Goal: Use online tool/utility: Utilize a website feature to perform a specific function

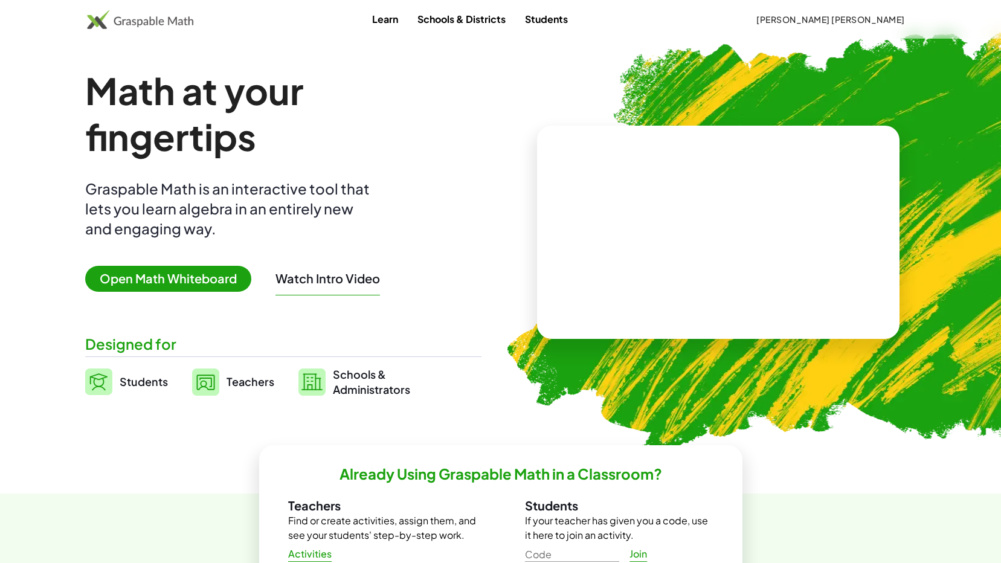
click at [207, 275] on span "Open Math Whiteboard" at bounding box center [168, 279] width 166 height 26
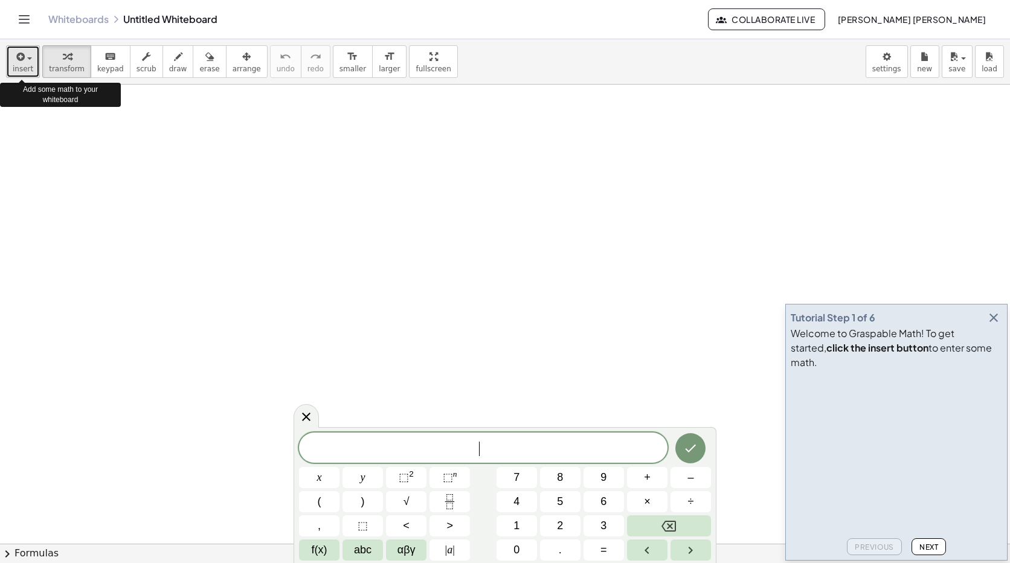
click at [16, 69] on span "insert" at bounding box center [23, 69] width 21 height 8
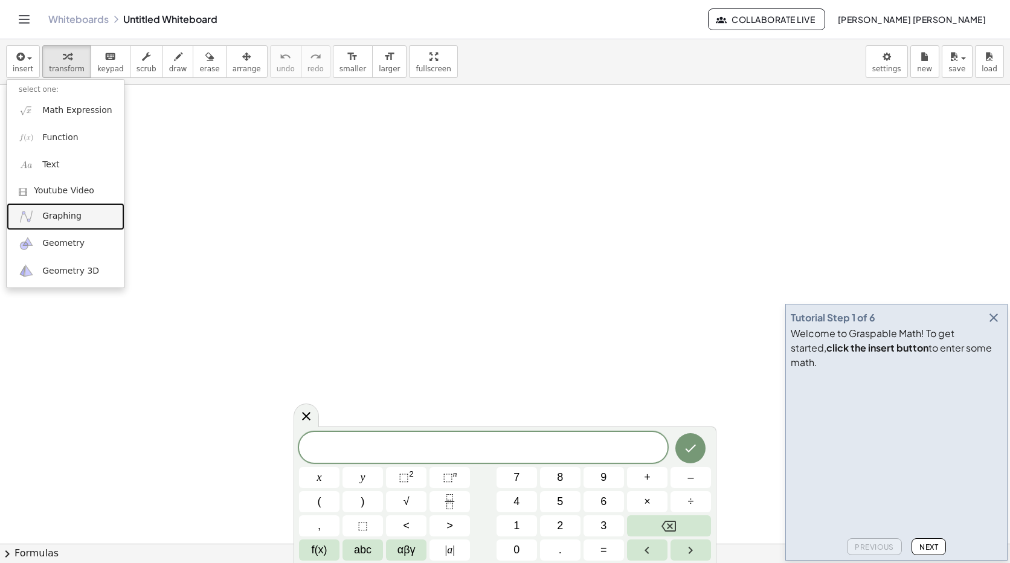
click at [53, 222] on span "Graphing" at bounding box center [61, 216] width 39 height 12
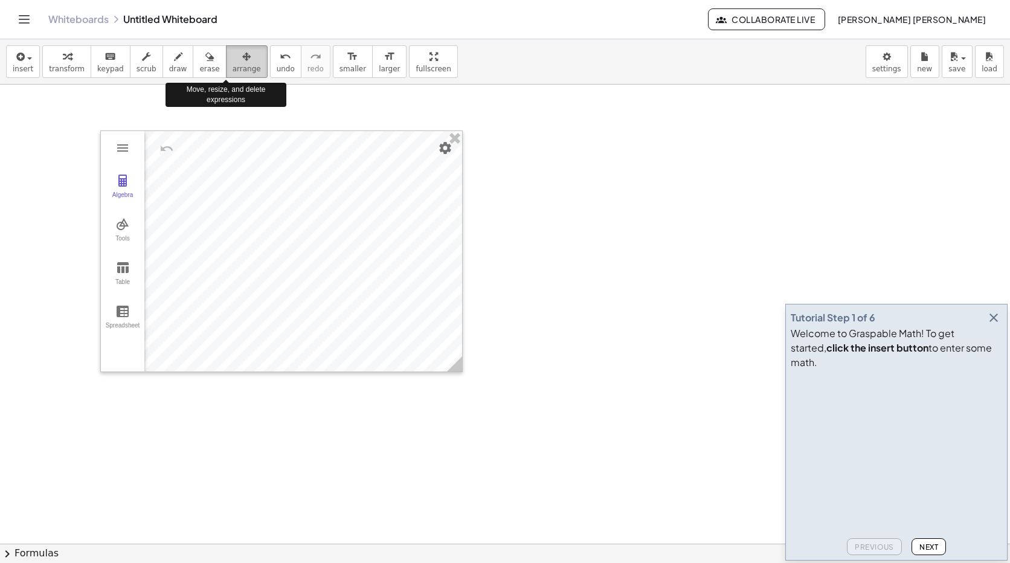
click at [233, 66] on span "arrange" at bounding box center [247, 69] width 28 height 8
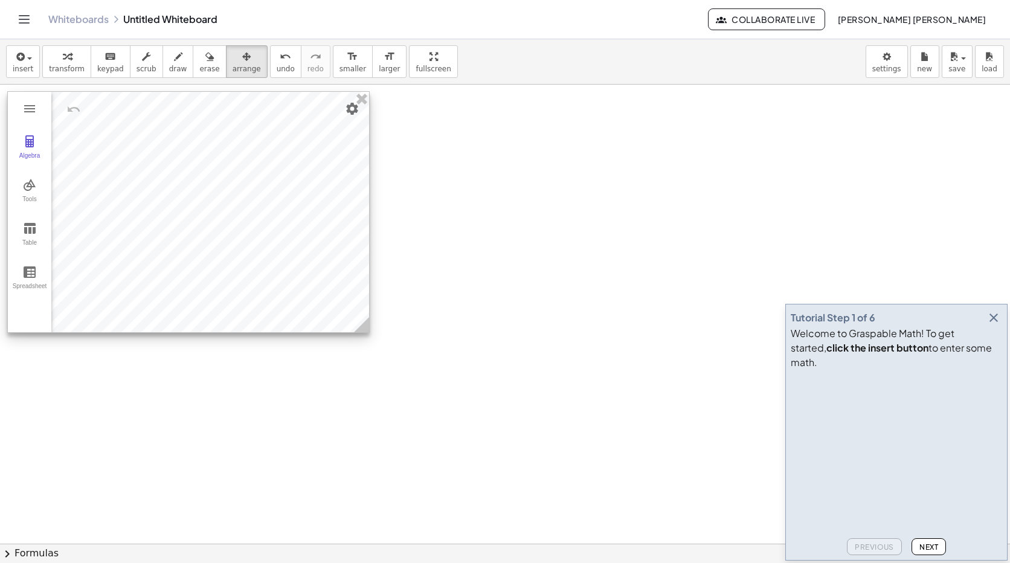
drag, startPoint x: 270, startPoint y: 164, endPoint x: 175, endPoint y: 124, distance: 102.9
click at [176, 124] on div at bounding box center [188, 212] width 361 height 240
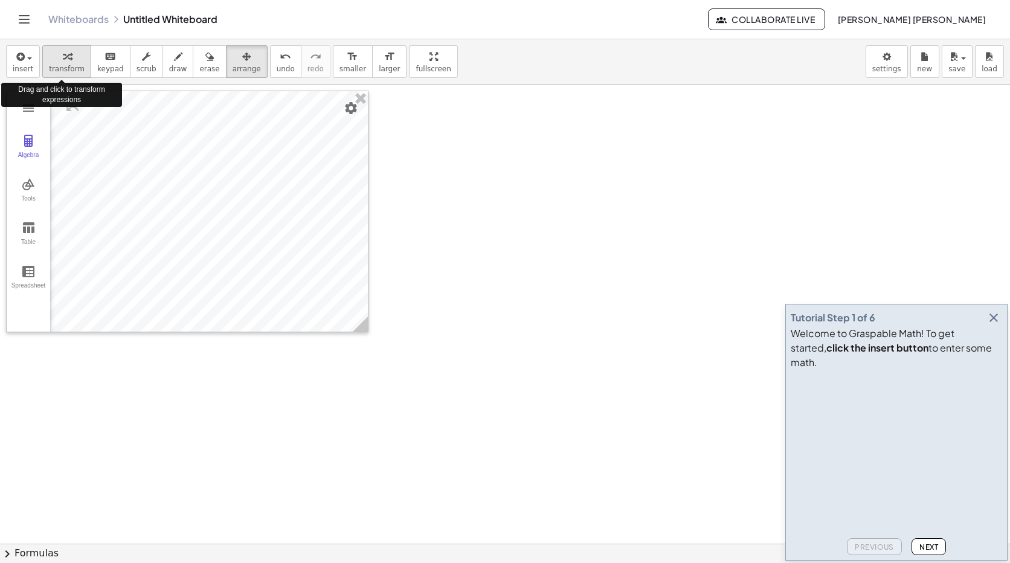
click at [65, 63] on icon "button" at bounding box center [67, 57] width 8 height 14
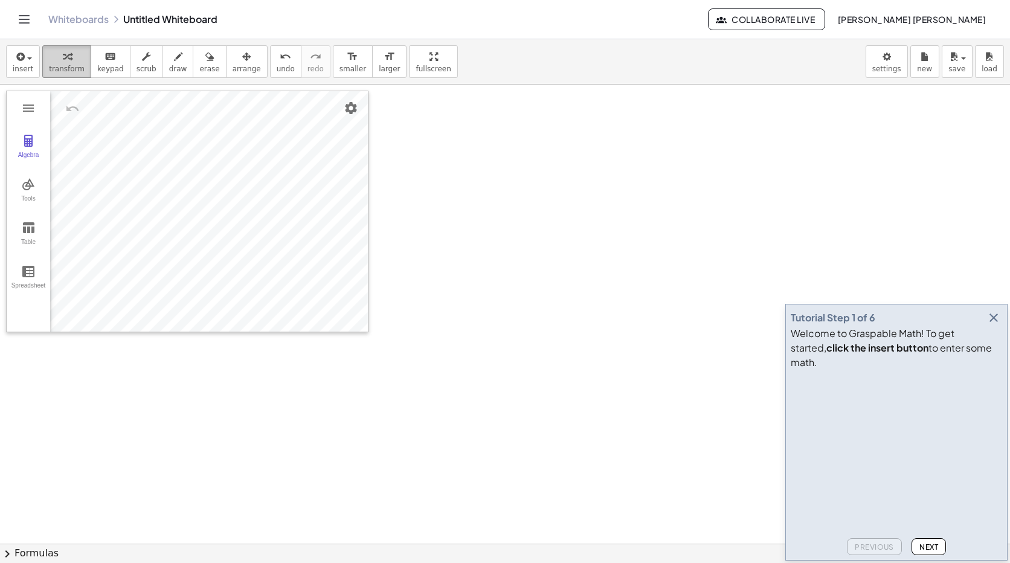
click at [64, 71] on span "transform" at bounding box center [67, 69] width 36 height 8
click at [15, 68] on span "insert" at bounding box center [23, 69] width 21 height 8
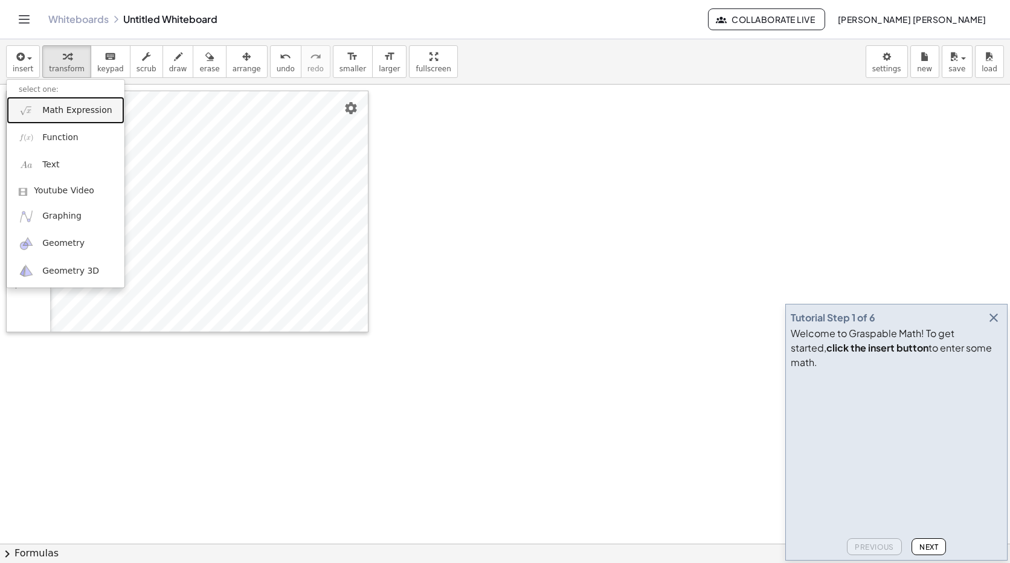
click at [53, 110] on span "Math Expression" at bounding box center [76, 110] width 69 height 12
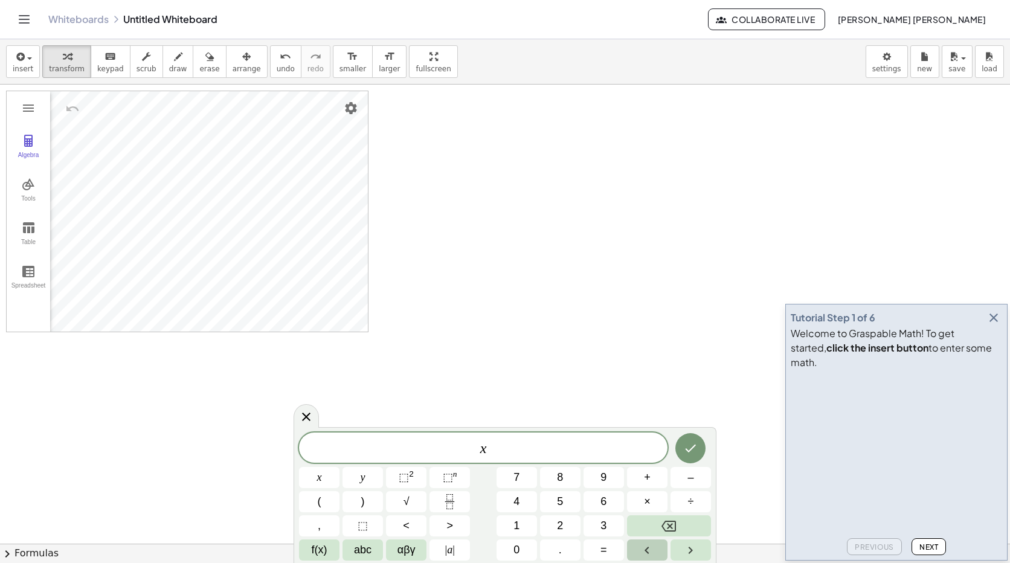
click at [653, 552] on button "Left arrow" at bounding box center [647, 549] width 40 height 21
click at [503, 454] on span "​ x" at bounding box center [483, 448] width 368 height 17
click at [651, 548] on icon "Left arrow" at bounding box center [647, 550] width 14 height 14
click at [672, 546] on button "Right arrow" at bounding box center [690, 549] width 40 height 21
click at [663, 552] on button "Left arrow" at bounding box center [647, 549] width 40 height 21
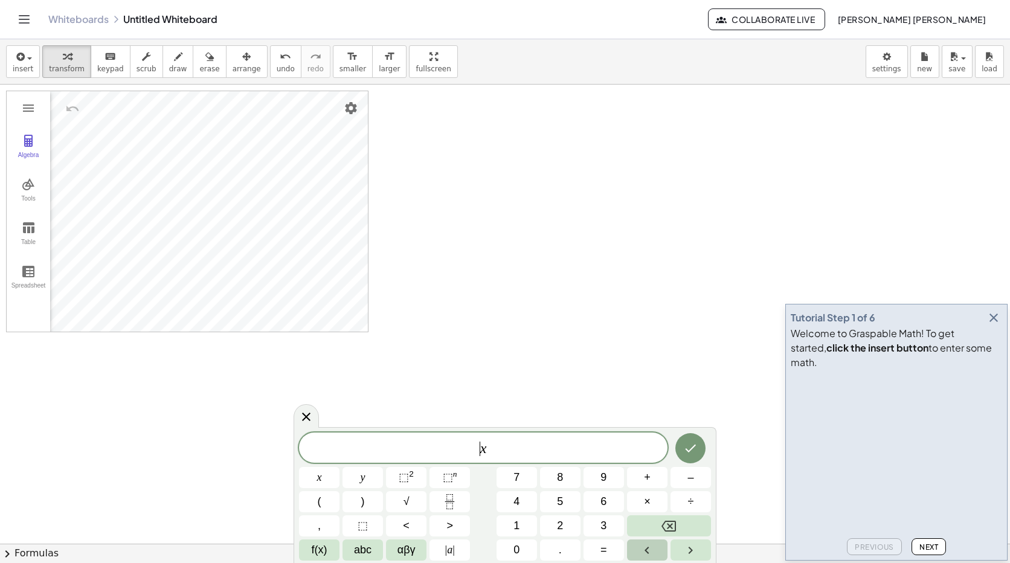
click at [662, 552] on button "Left arrow" at bounding box center [647, 549] width 40 height 21
click at [687, 557] on button "Right arrow" at bounding box center [690, 549] width 40 height 21
click at [414, 525] on button "<" at bounding box center [406, 525] width 40 height 21
click at [556, 502] on button "5" at bounding box center [560, 501] width 40 height 21
click at [698, 455] on button "Done" at bounding box center [690, 448] width 30 height 30
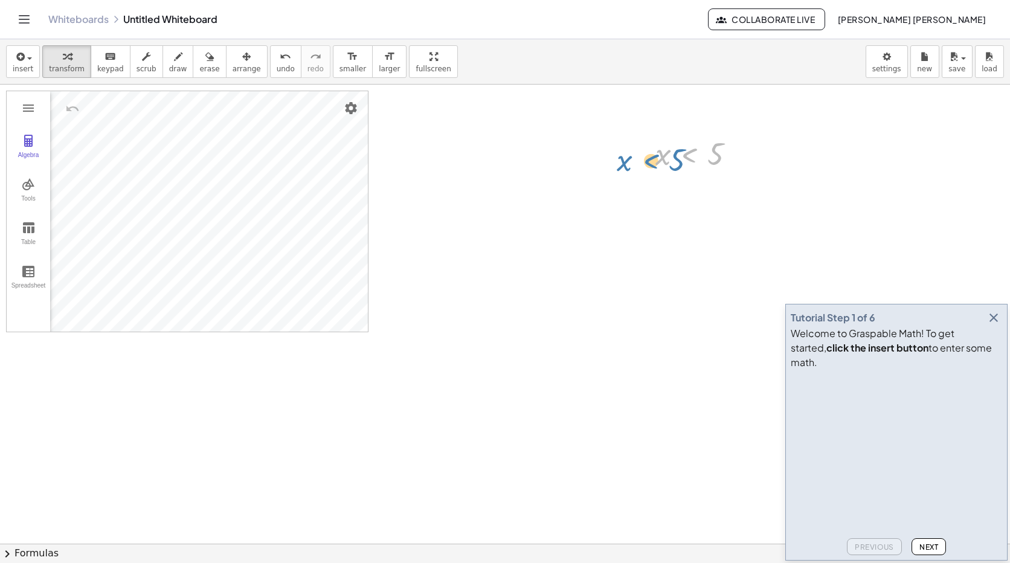
drag, startPoint x: 689, startPoint y: 164, endPoint x: 652, endPoint y: 170, distance: 37.9
click at [652, 170] on div "x < 5 x < 5" at bounding box center [695, 153] width 117 height 46
click at [692, 186] on icon at bounding box center [689, 184] width 11 height 10
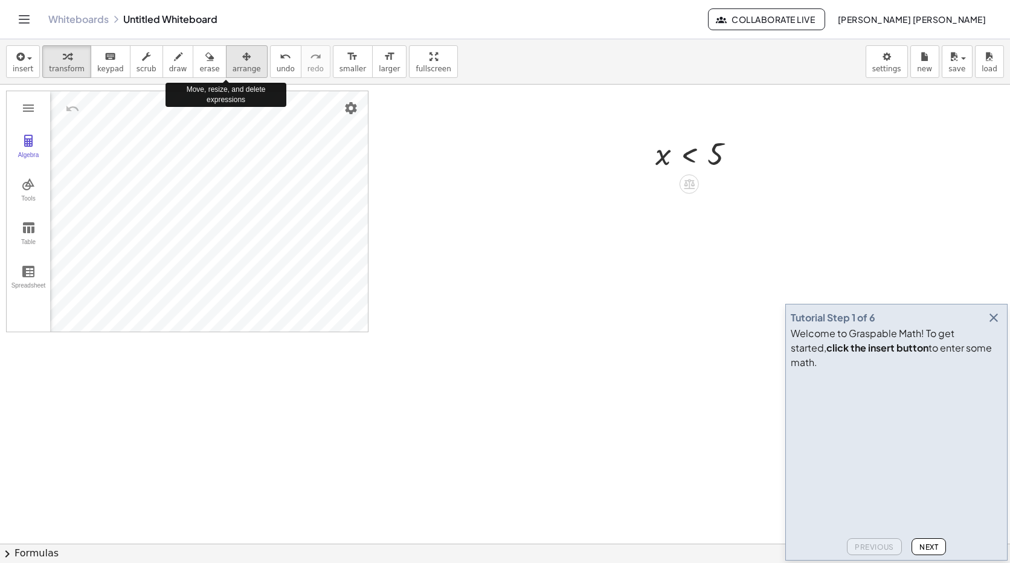
click at [233, 68] on span "arrange" at bounding box center [247, 69] width 28 height 8
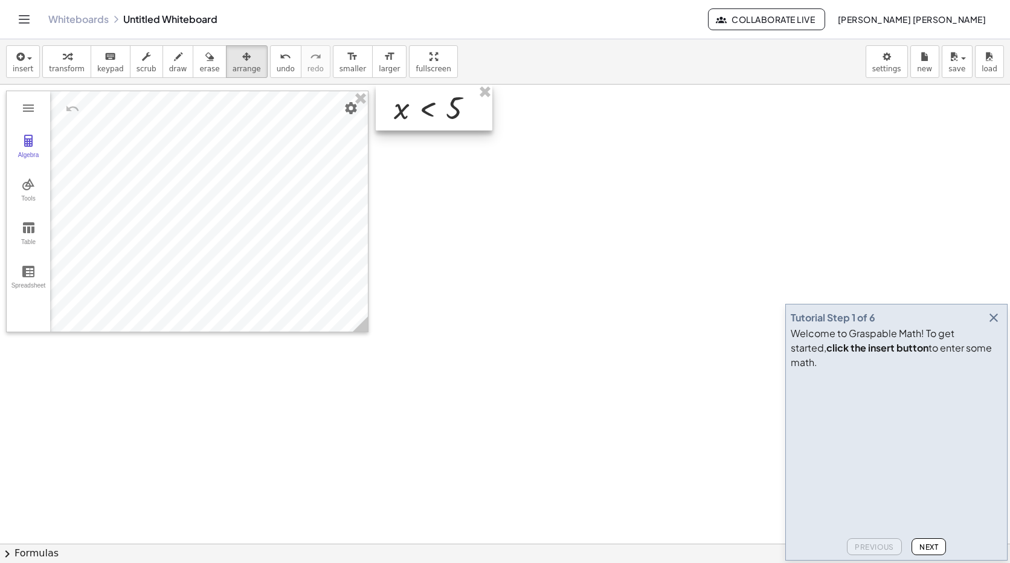
drag, startPoint x: 680, startPoint y: 157, endPoint x: 419, endPoint y: 104, distance: 266.9
click at [419, 104] on div at bounding box center [434, 108] width 117 height 46
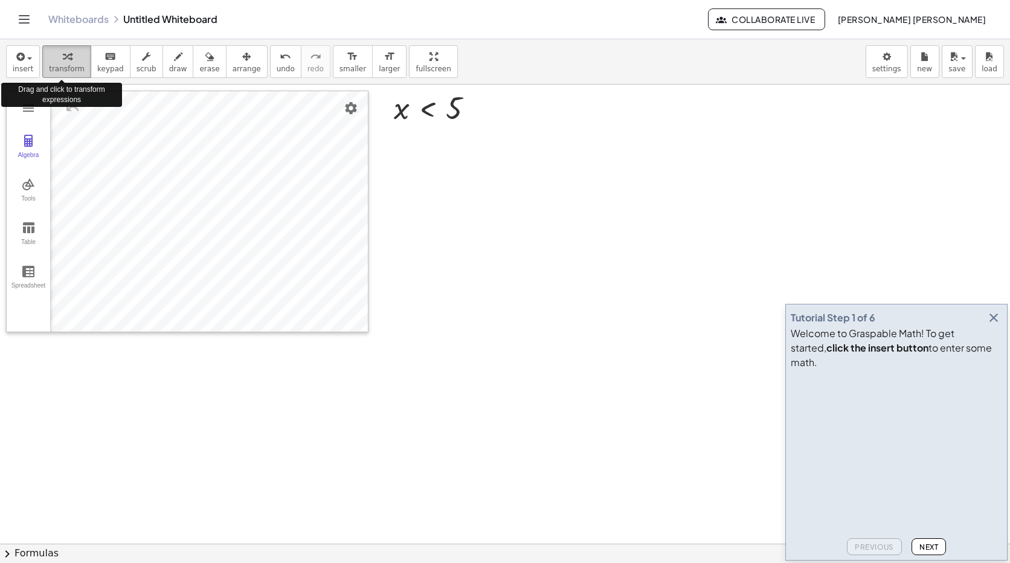
click at [60, 65] on span "transform" at bounding box center [67, 69] width 36 height 8
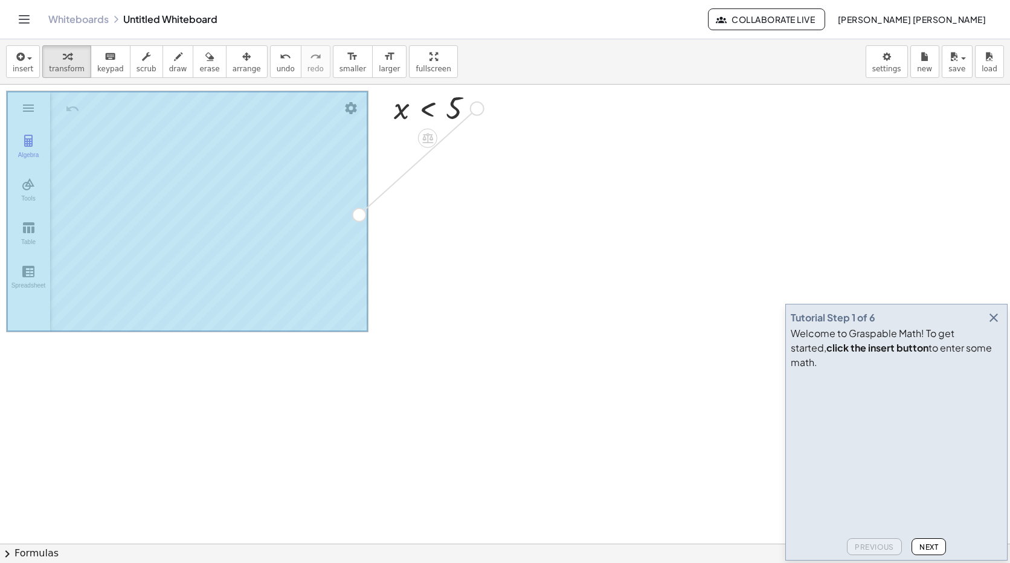
drag, startPoint x: 477, startPoint y: 101, endPoint x: 357, endPoint y: 213, distance: 163.2
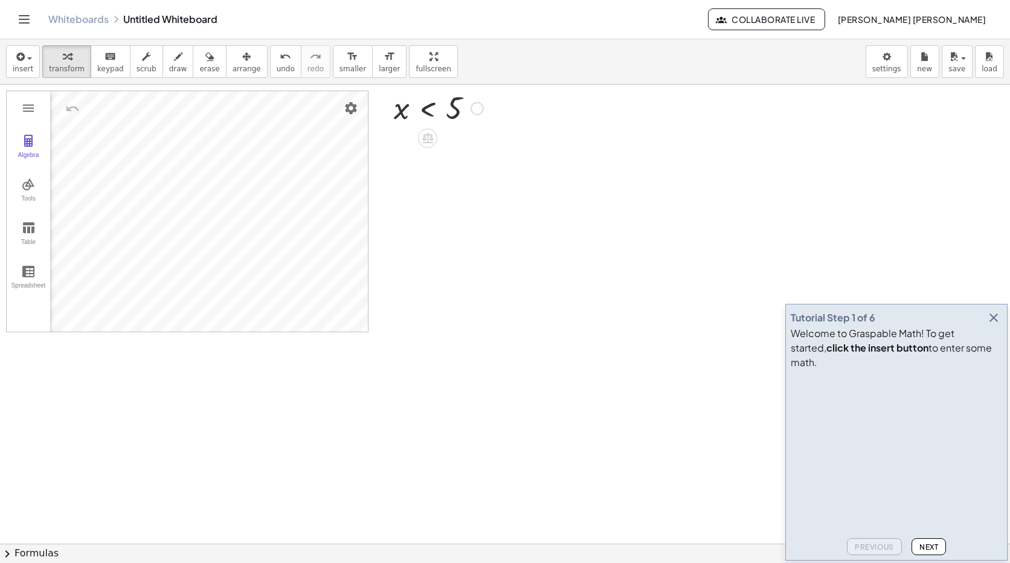
click at [434, 108] on div at bounding box center [438, 108] width 101 height 40
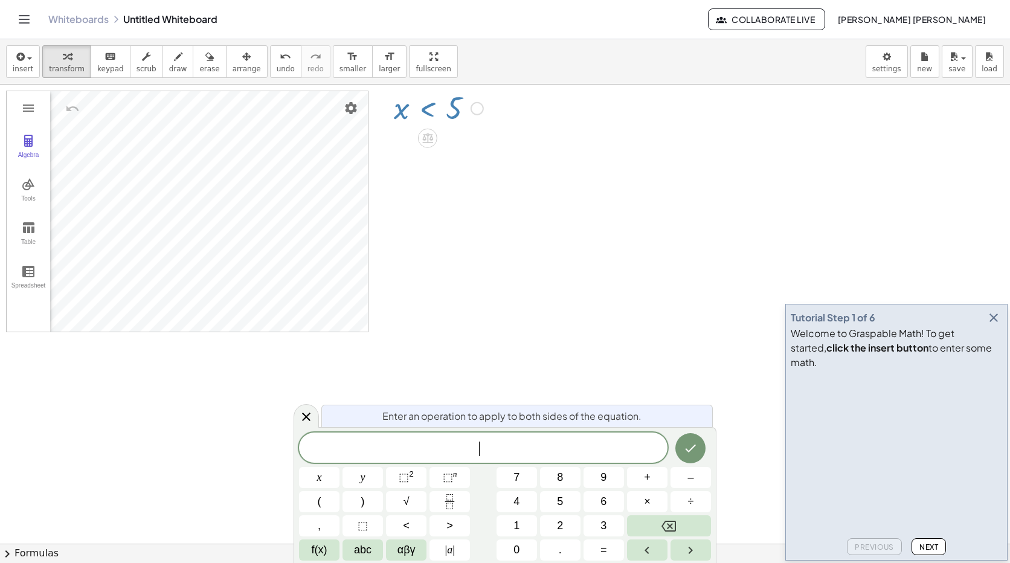
click at [27, 143] on img "Graphing Calculator" at bounding box center [28, 140] width 14 height 14
click at [86, 144] on img "Graphing Calculator" at bounding box center [80, 138] width 22 height 19
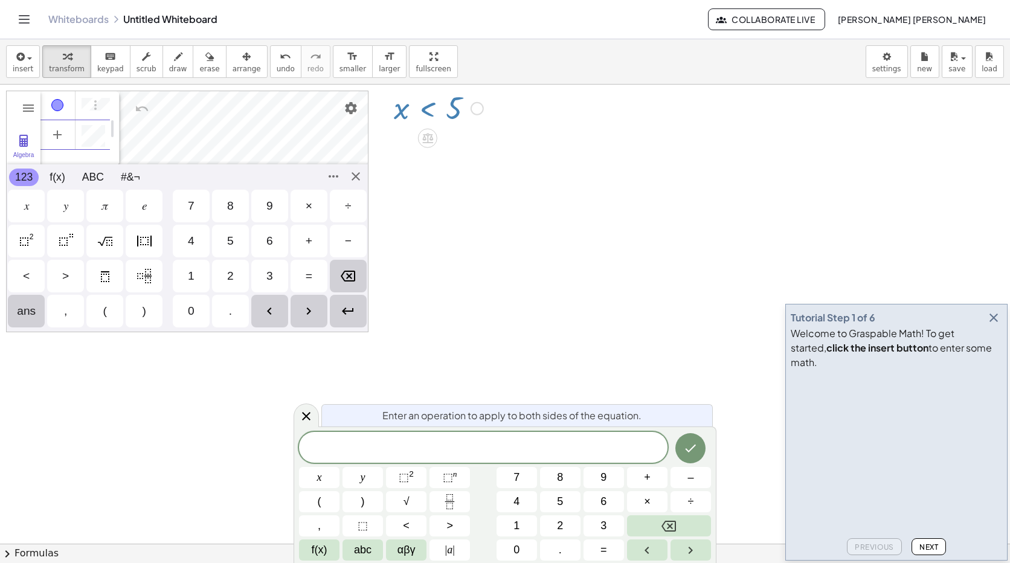
scroll to position [7, 0]
drag, startPoint x: 432, startPoint y: 162, endPoint x: 460, endPoint y: 159, distance: 28.0
click at [356, 176] on div "Algebra Tools Table Spreadsheet GeoGebra Graphing Calculator Basic Tools Move P…" at bounding box center [187, 212] width 362 height 242
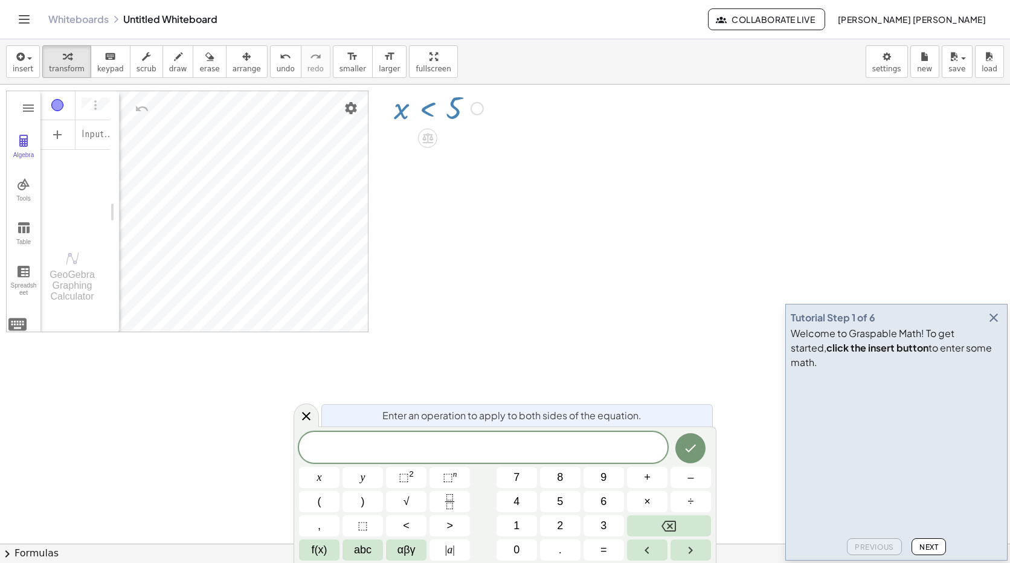
click at [570, 447] on span at bounding box center [483, 448] width 368 height 18
click at [448, 522] on span ">" at bounding box center [449, 526] width 7 height 16
click at [560, 530] on button "2" at bounding box center [560, 525] width 40 height 21
click at [677, 526] on button "Backspace" at bounding box center [669, 525] width 84 height 21
click at [695, 483] on button "–" at bounding box center [690, 477] width 40 height 21
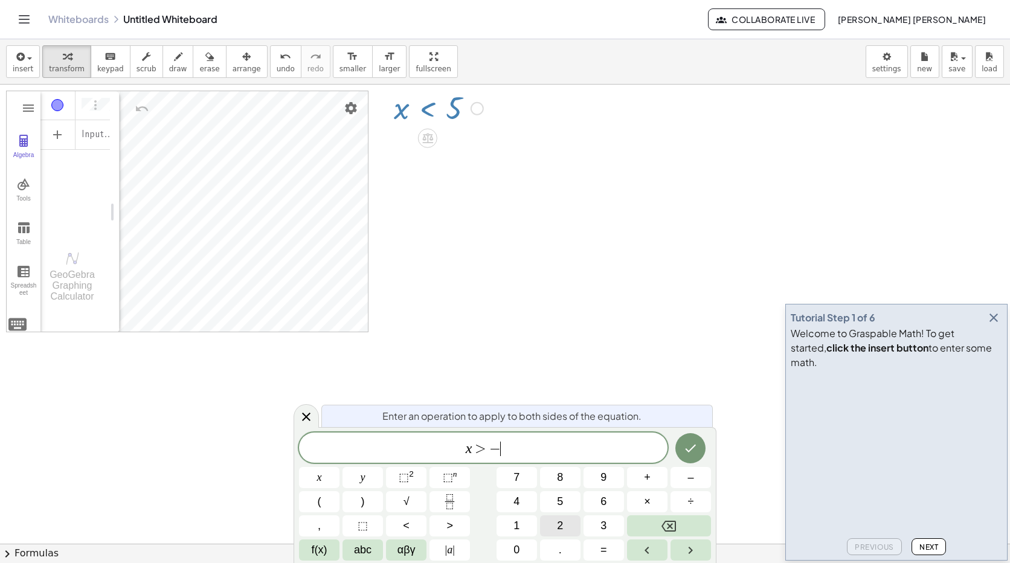
click at [553, 521] on button "2" at bounding box center [560, 525] width 40 height 21
click at [339, 467] on div at bounding box center [319, 477] width 40 height 21
click at [691, 445] on icon "Done" at bounding box center [690, 448] width 14 height 14
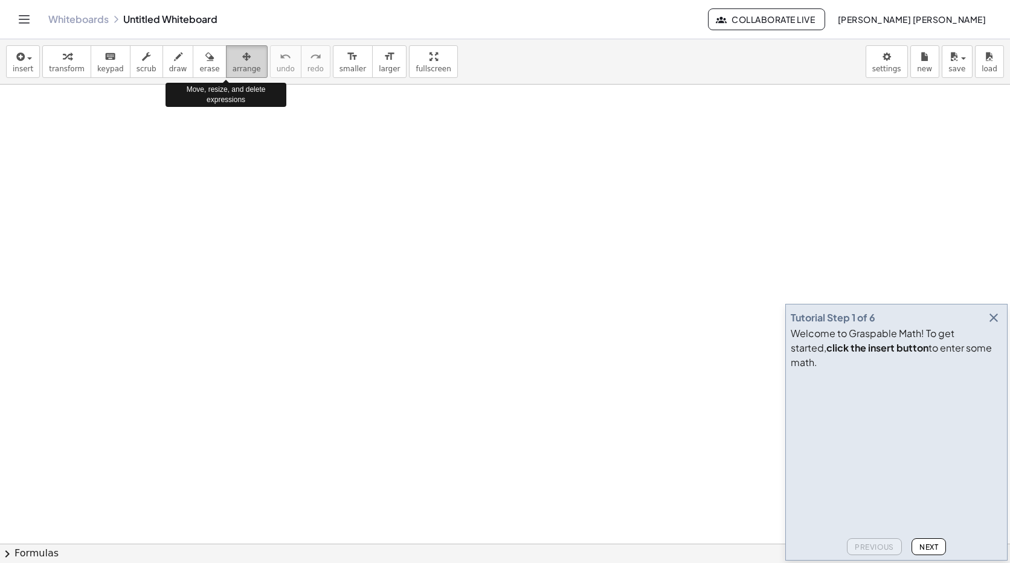
click at [233, 59] on div "button" at bounding box center [247, 56] width 28 height 14
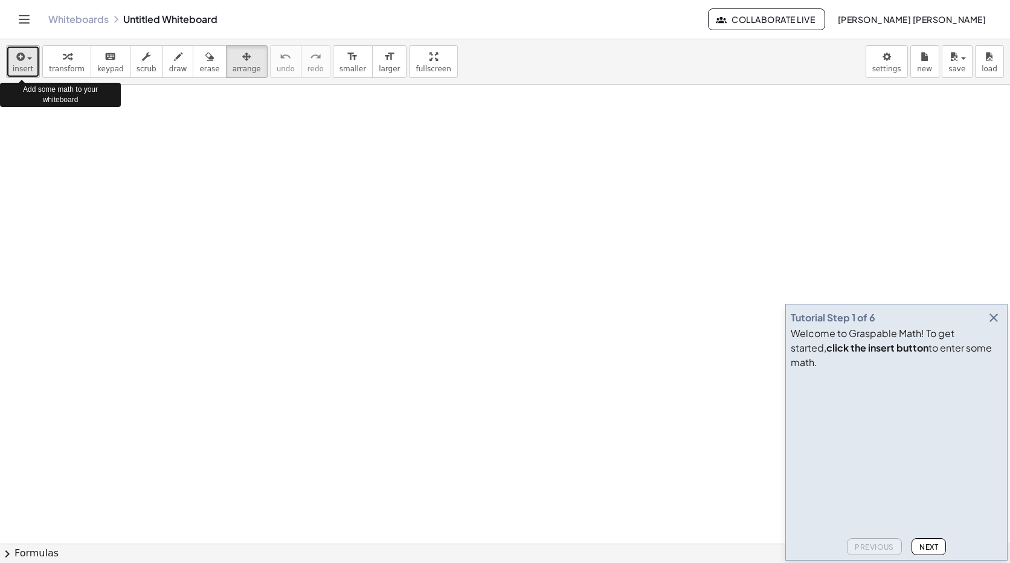
click at [25, 60] on span "button" at bounding box center [26, 58] width 2 height 8
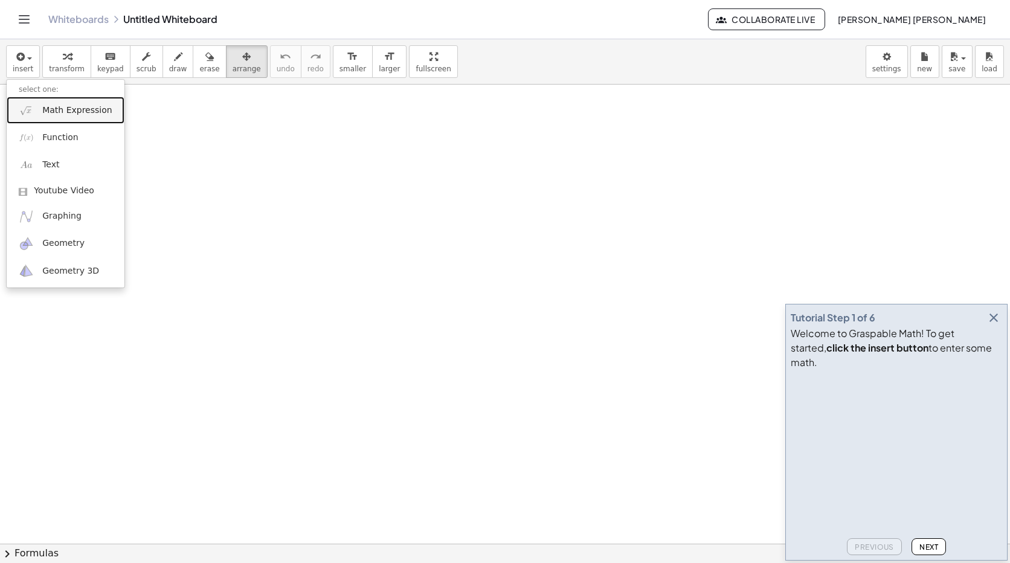
click at [40, 111] on link "Math Expression" at bounding box center [66, 110] width 118 height 27
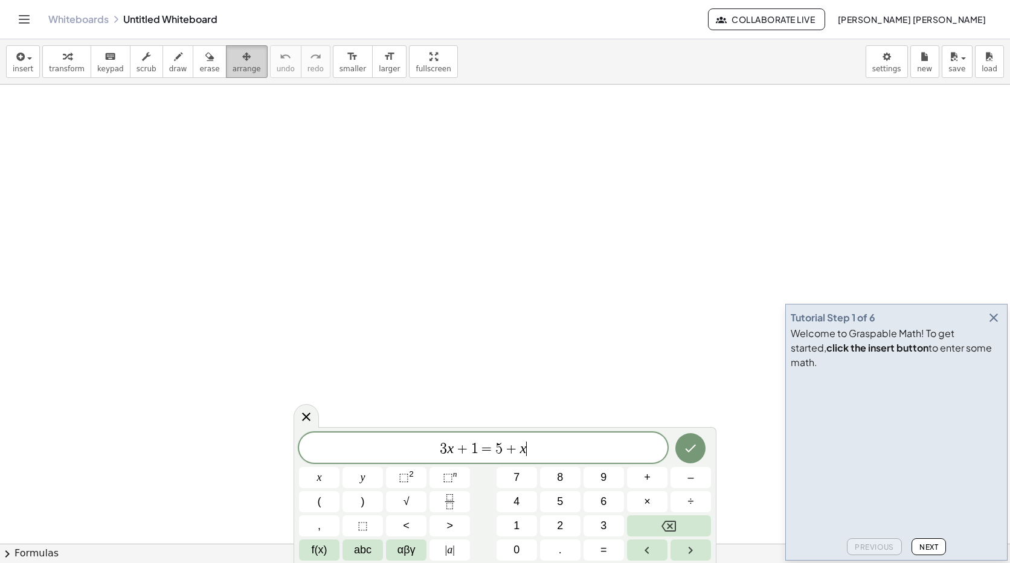
click at [242, 57] on icon "button" at bounding box center [246, 57] width 8 height 14
click at [67, 59] on div "button" at bounding box center [67, 56] width 36 height 14
click at [26, 60] on div "button" at bounding box center [23, 56] width 21 height 14
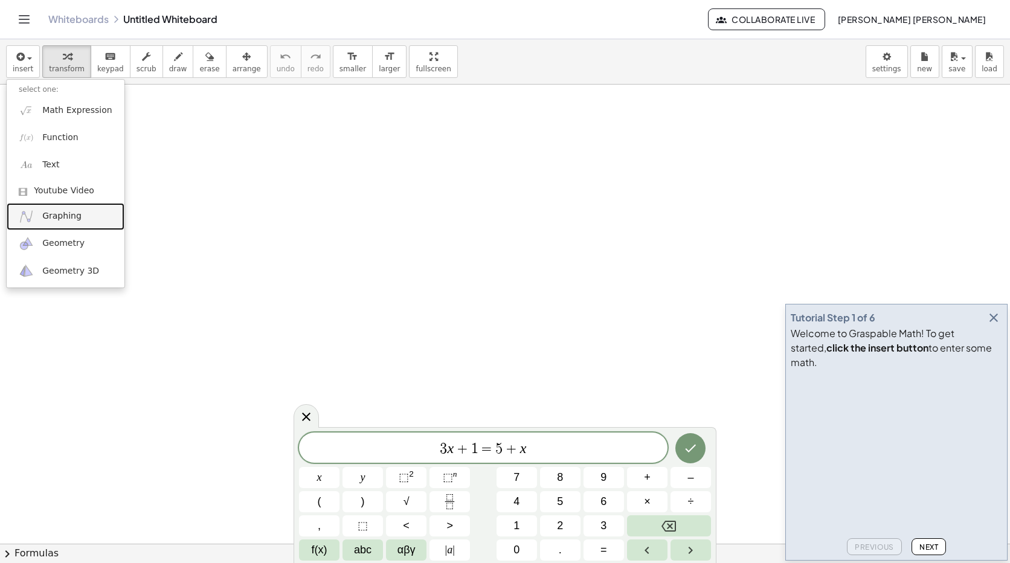
click at [77, 216] on link "Graphing" at bounding box center [66, 216] width 118 height 27
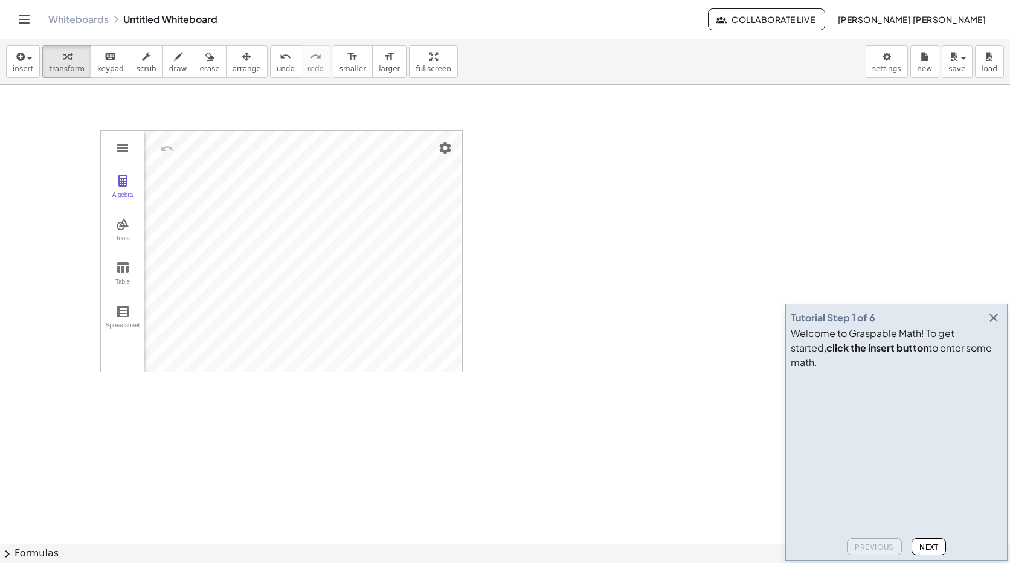
drag, startPoint x: 227, startPoint y: 69, endPoint x: 205, endPoint y: 82, distance: 25.5
click at [233, 70] on span "arrange" at bounding box center [247, 69] width 28 height 8
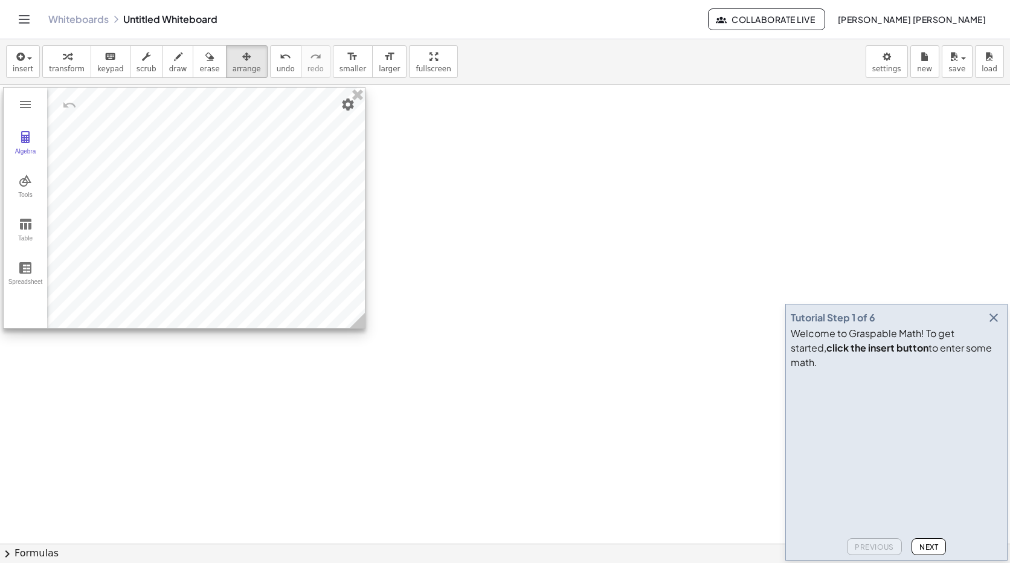
drag, startPoint x: 191, startPoint y: 167, endPoint x: 94, endPoint y: 124, distance: 106.5
click at [94, 124] on div at bounding box center [184, 208] width 361 height 240
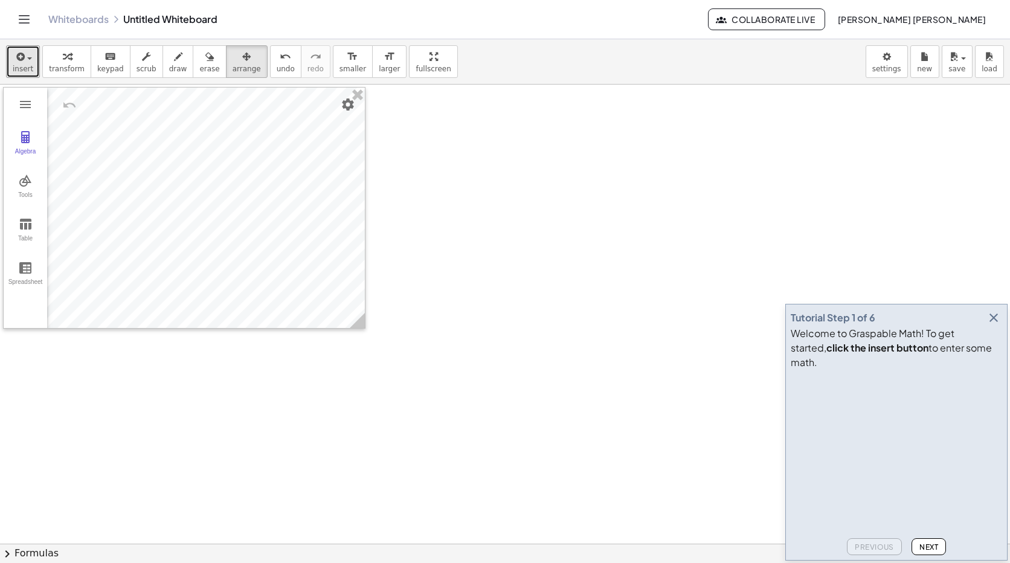
drag, startPoint x: 16, startPoint y: 65, endPoint x: 28, endPoint y: 113, distance: 49.1
click at [18, 67] on span "insert" at bounding box center [23, 69] width 21 height 8
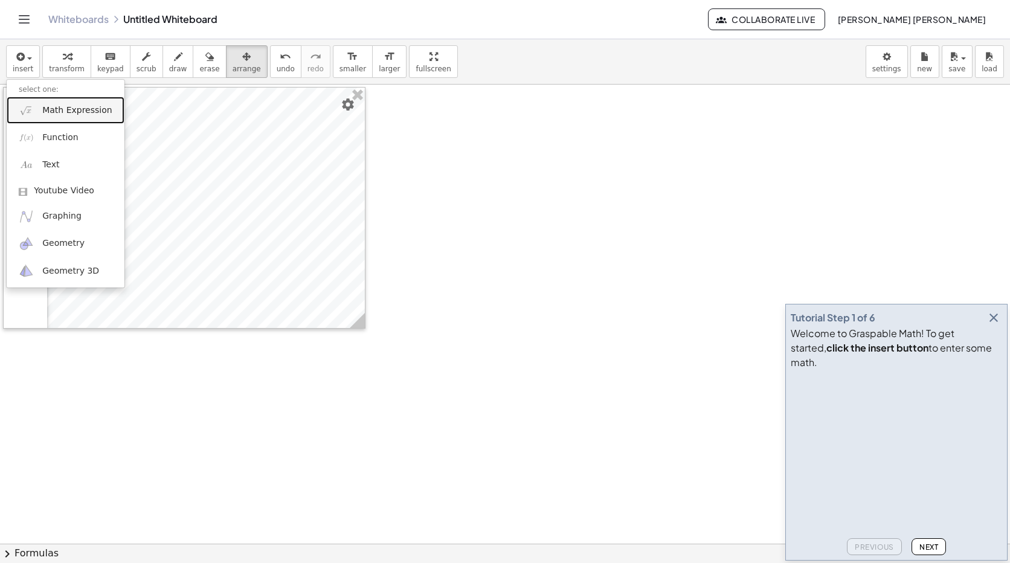
click at [34, 118] on link "Math Expression" at bounding box center [66, 110] width 118 height 27
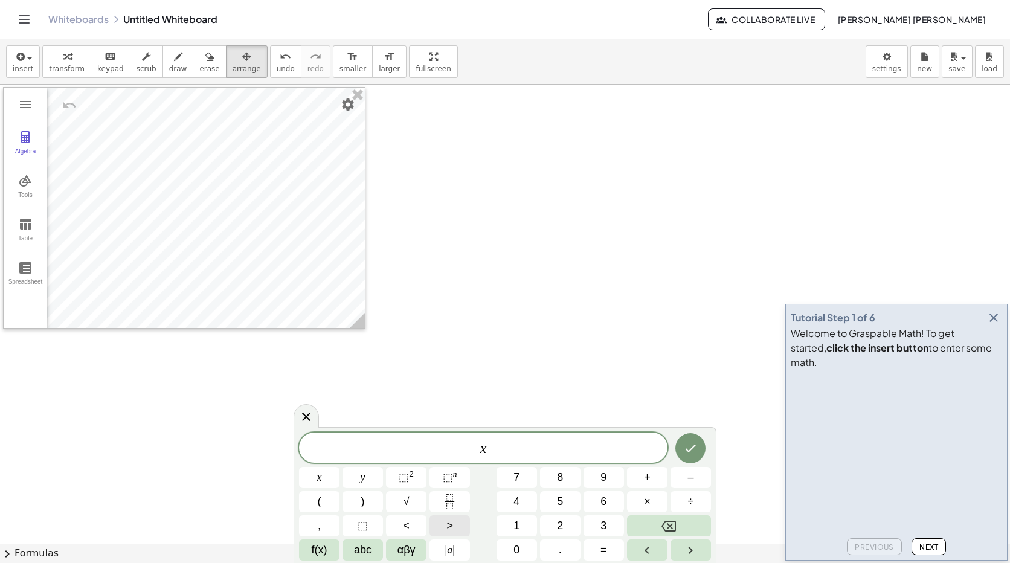
click at [452, 525] on span ">" at bounding box center [449, 526] width 7 height 16
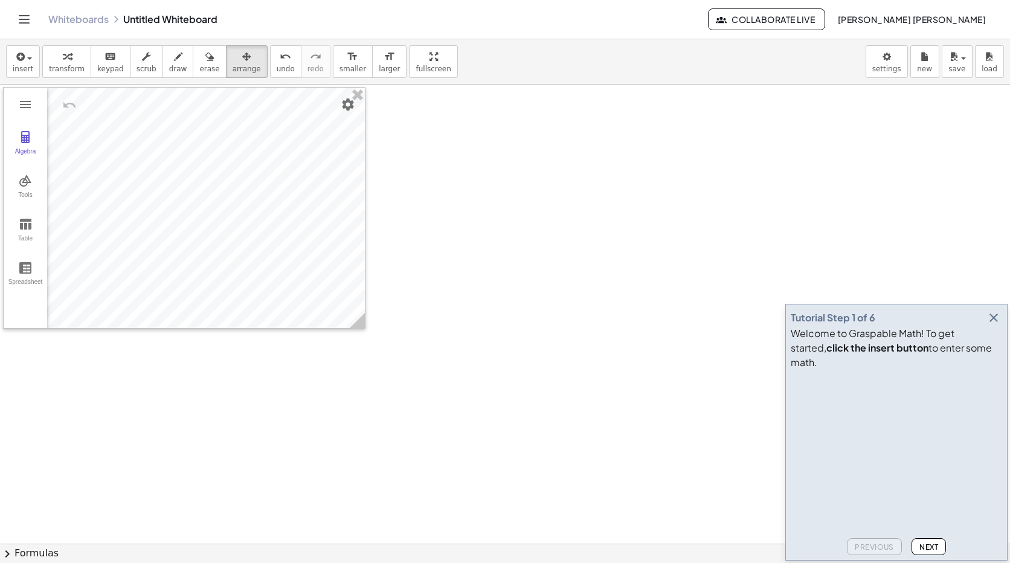
click at [1003, 332] on div "Tutorial Step 1 of 6 Welcome to Graspable Math! To get started, click the inser…" at bounding box center [896, 432] width 222 height 257
click at [1000, 326] on button "button" at bounding box center [993, 317] width 17 height 17
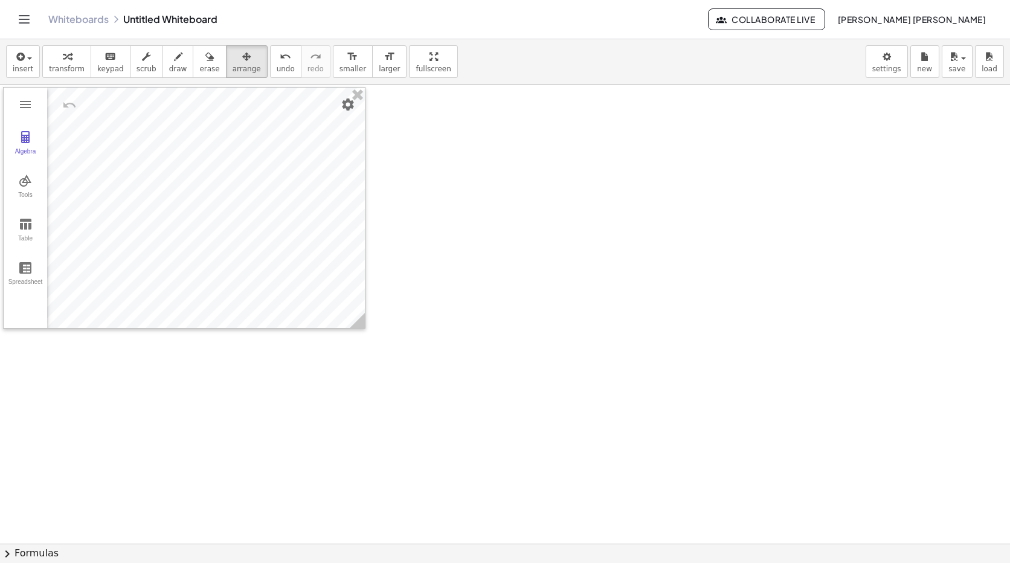
click at [273, 289] on div at bounding box center [184, 208] width 361 height 240
click at [21, 57] on icon "button" at bounding box center [19, 57] width 11 height 14
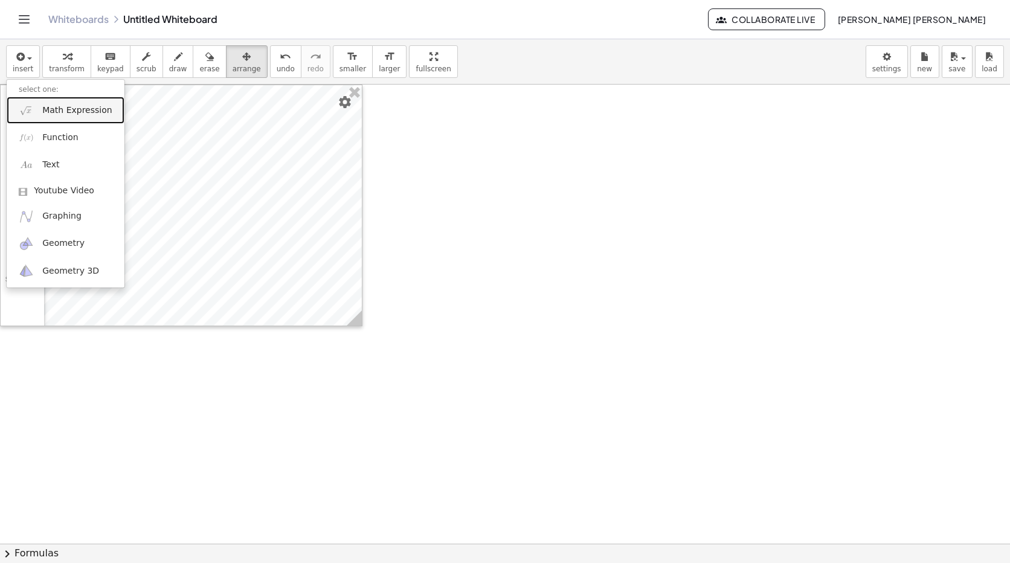
click at [63, 103] on link "Math Expression" at bounding box center [66, 110] width 118 height 27
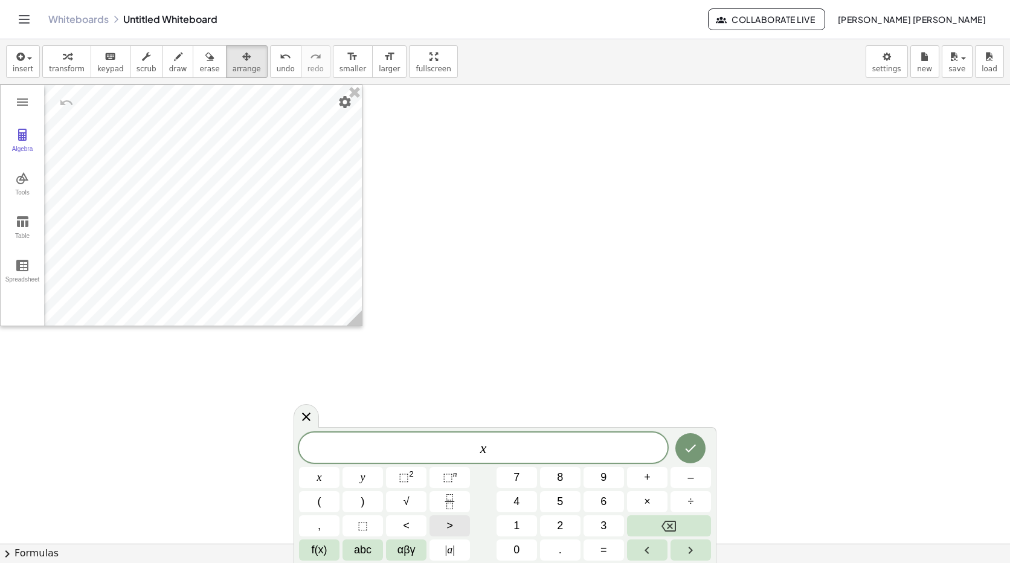
click at [433, 528] on button ">" at bounding box center [449, 525] width 40 height 21
click at [684, 480] on button "–" at bounding box center [690, 477] width 40 height 21
click at [571, 530] on button "2" at bounding box center [560, 525] width 40 height 21
click at [689, 442] on icon "Done" at bounding box center [690, 448] width 14 height 14
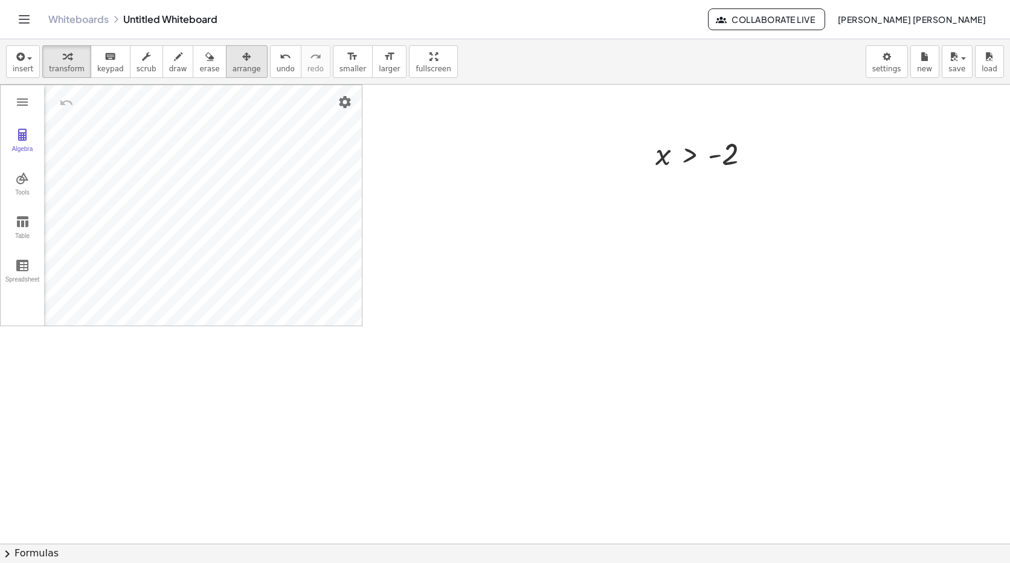
drag, startPoint x: 210, startPoint y: 68, endPoint x: 211, endPoint y: 74, distance: 6.2
click at [226, 69] on button "arrange" at bounding box center [247, 61] width 42 height 33
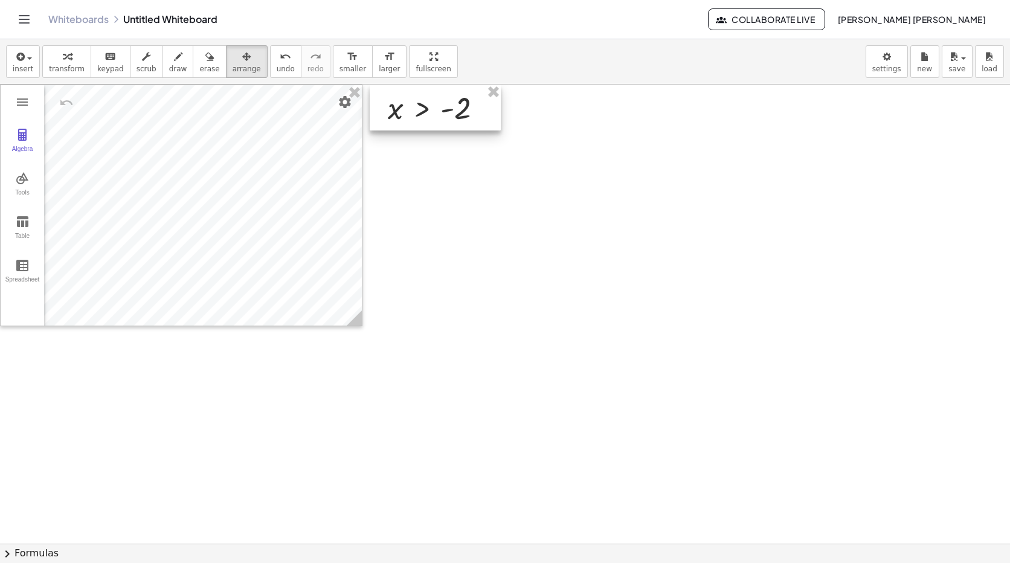
drag, startPoint x: 653, startPoint y: 153, endPoint x: 385, endPoint y: 79, distance: 278.3
click at [385, 79] on div "insert select one: Math Expression Function Text Youtube Video Graphing Geometr…" at bounding box center [505, 301] width 1010 height 524
click at [28, 65] on span "insert" at bounding box center [23, 69] width 21 height 8
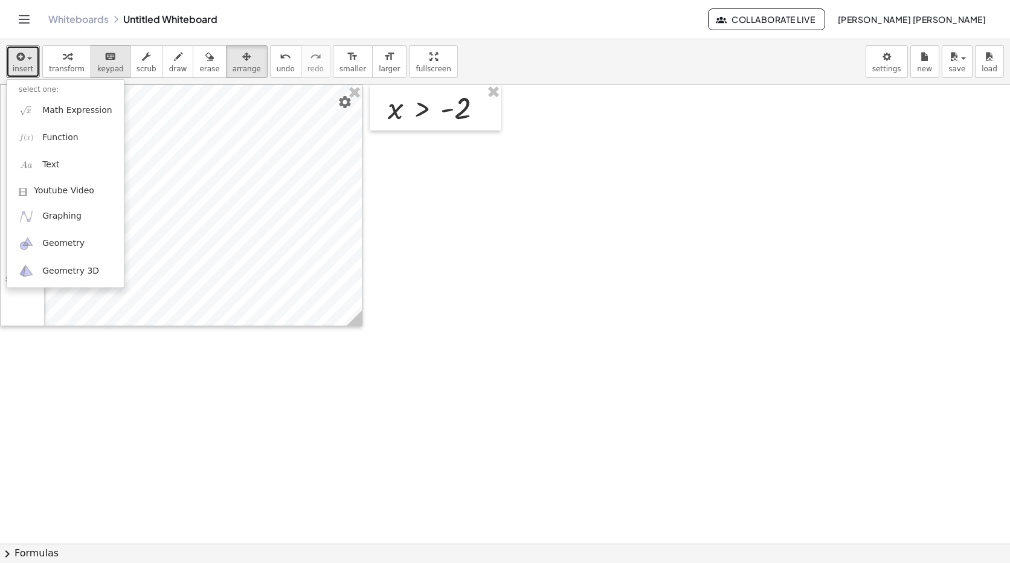
click at [108, 73] on span "keypad" at bounding box center [110, 69] width 27 height 8
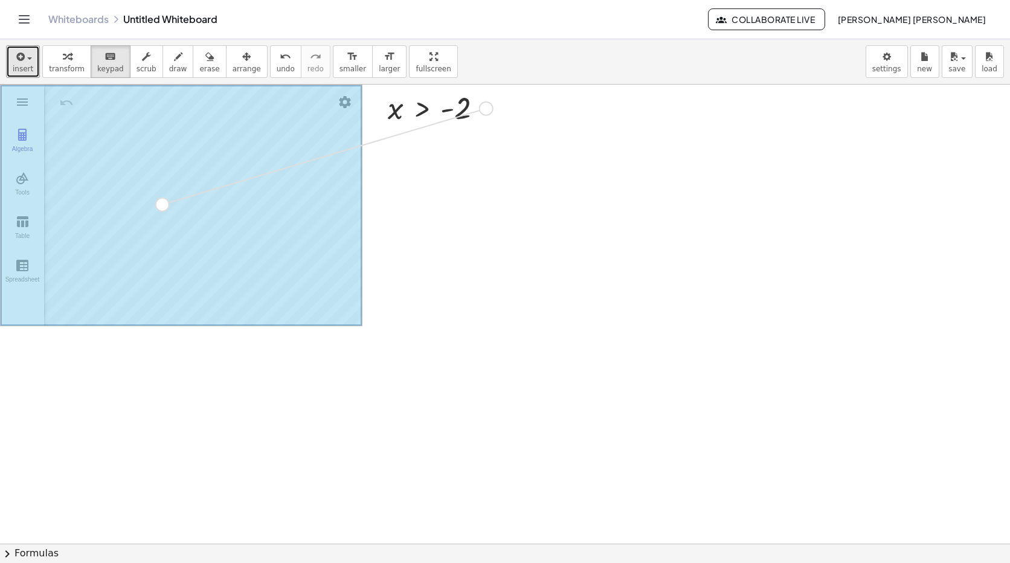
drag, startPoint x: 486, startPoint y: 110, endPoint x: 152, endPoint y: 206, distance: 347.5
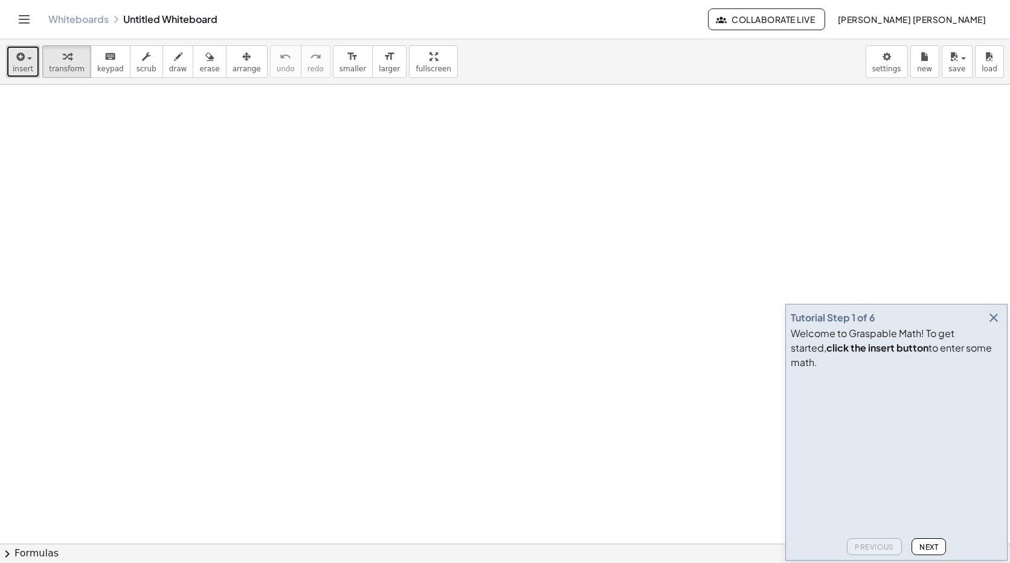
click at [25, 71] on span "insert" at bounding box center [23, 69] width 21 height 8
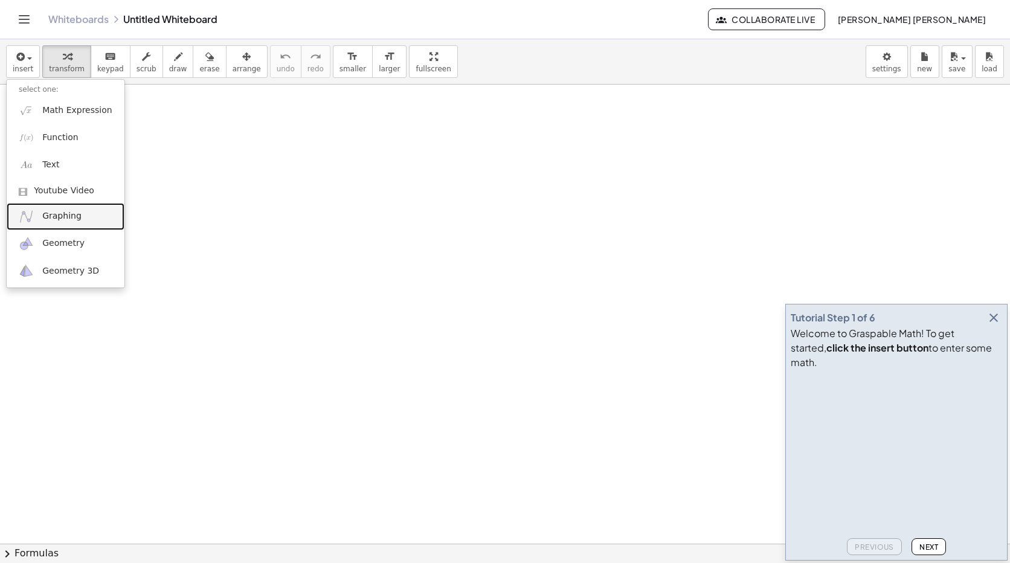
click at [57, 220] on span "Graphing" at bounding box center [61, 216] width 39 height 12
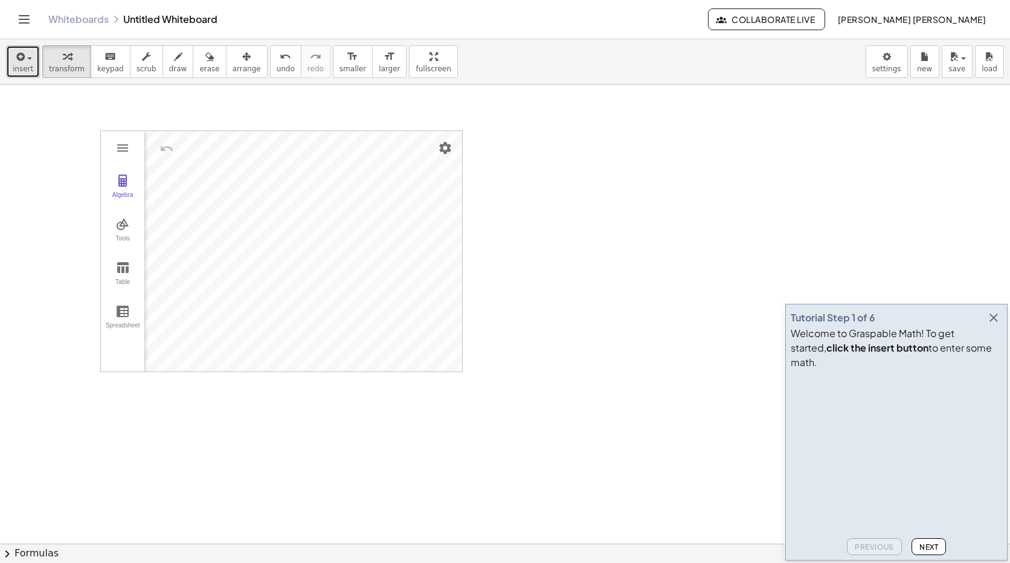
click at [15, 65] on span "insert" at bounding box center [23, 69] width 21 height 8
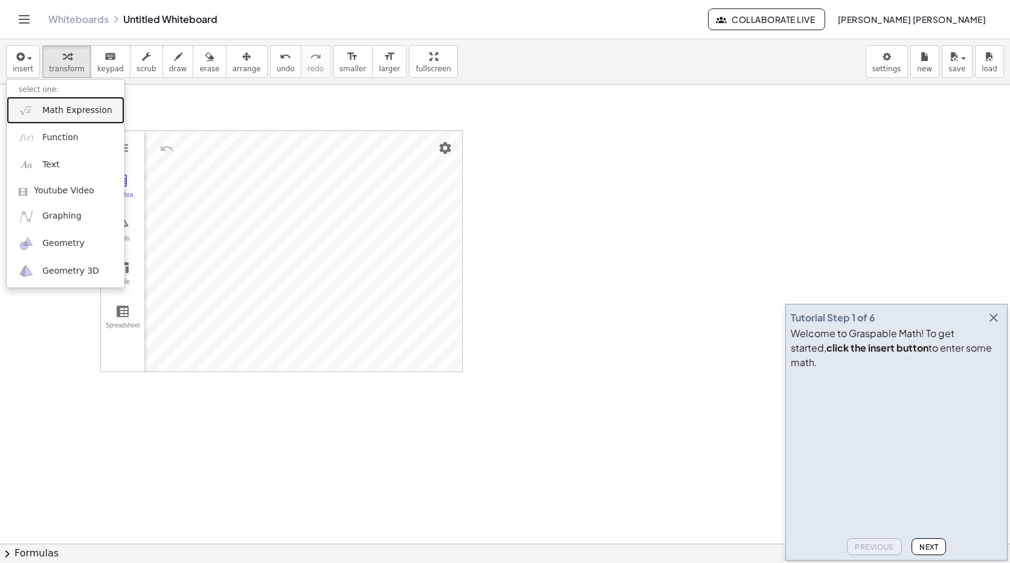
click at [31, 103] on img at bounding box center [26, 110] width 15 height 15
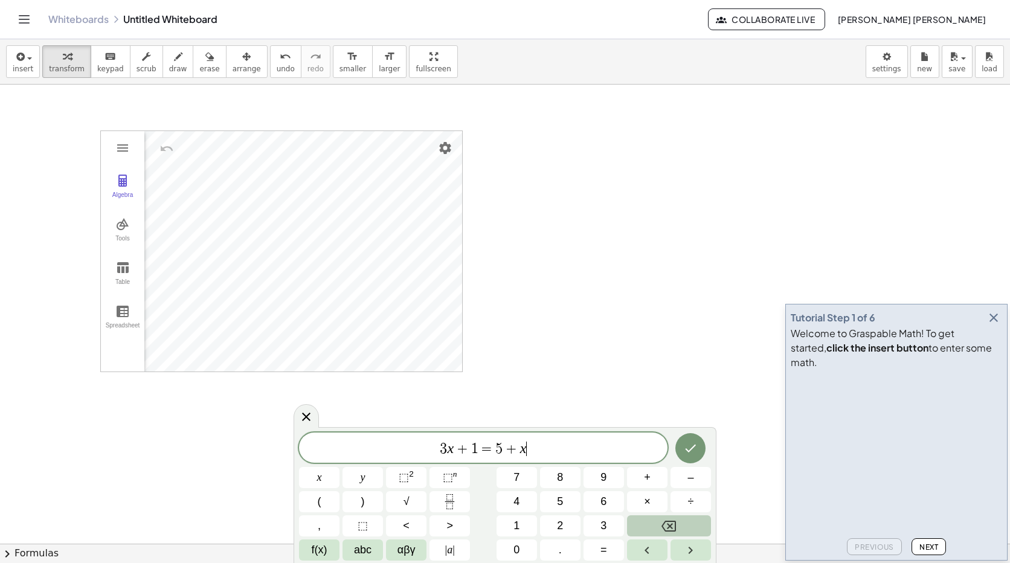
click at [695, 521] on button "Backspace" at bounding box center [669, 525] width 84 height 21
click at [693, 519] on button "Backspace" at bounding box center [669, 525] width 84 height 21
click at [694, 518] on button "Backspace" at bounding box center [669, 525] width 84 height 21
click at [693, 518] on button "Backspace" at bounding box center [669, 525] width 84 height 21
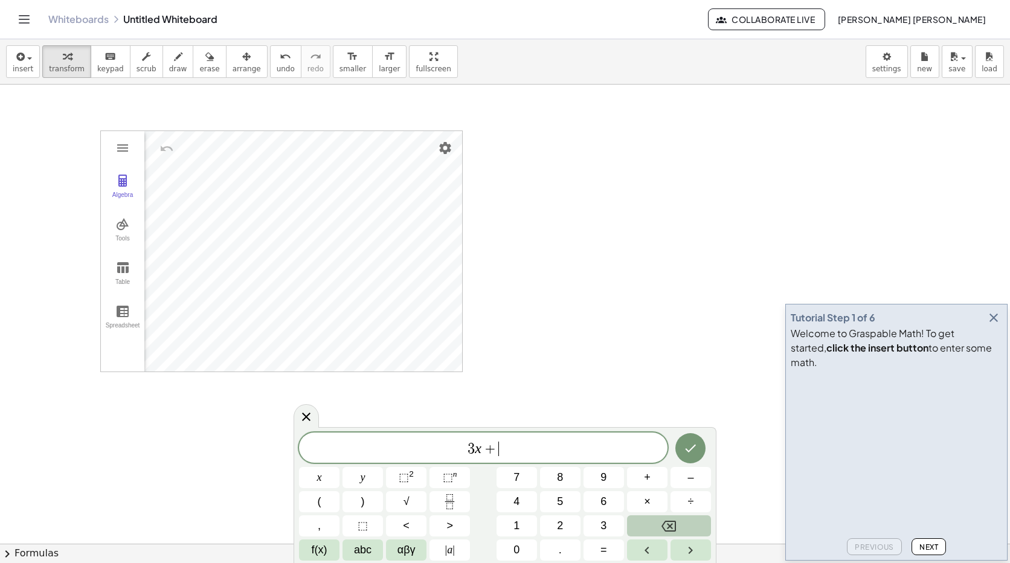
click at [690, 516] on button "Backspace" at bounding box center [669, 525] width 84 height 21
drag, startPoint x: 690, startPoint y: 513, endPoint x: 682, endPoint y: 511, distance: 8.2
click at [687, 513] on div "****** 3 x + ​ x y ⬚ 2 ⬚ n 7 8 9 + – ( ) √ 4 5 6 × ÷ , ⬚ < > 1 2 3 f(x) abc αβγ…" at bounding box center [505, 496] width 412 height 128
click at [682, 508] on button "÷" at bounding box center [690, 501] width 40 height 21
click at [684, 502] on button "÷" at bounding box center [690, 501] width 40 height 21
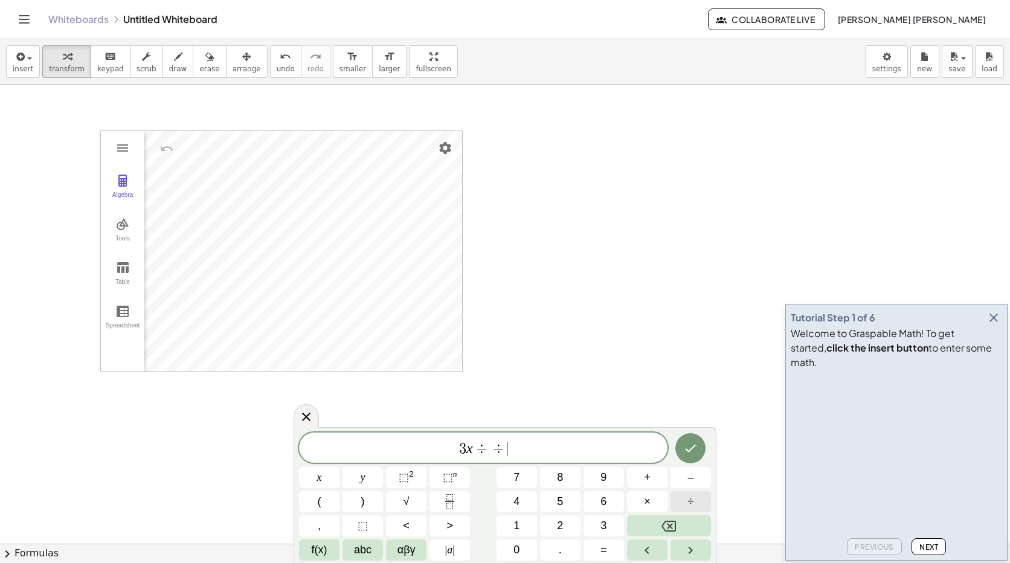
click at [684, 504] on button "÷" at bounding box center [690, 501] width 40 height 21
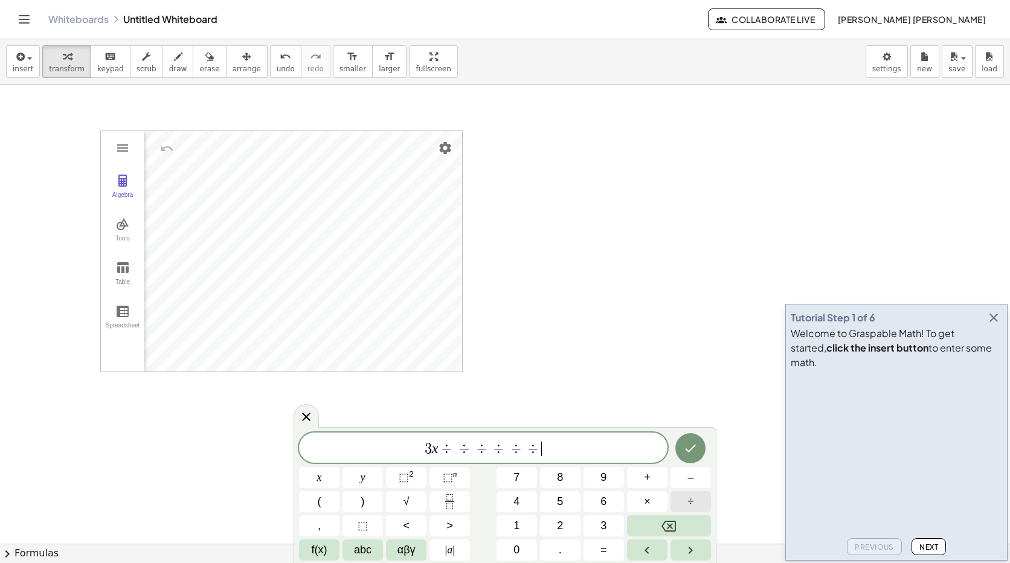
click at [684, 504] on button "÷" at bounding box center [690, 501] width 40 height 21
click at [407, 528] on span "<" at bounding box center [406, 526] width 7 height 16
click at [669, 525] on icon "Backspace" at bounding box center [668, 526] width 14 height 14
click at [329, 553] on button "f(x)" at bounding box center [319, 549] width 40 height 21
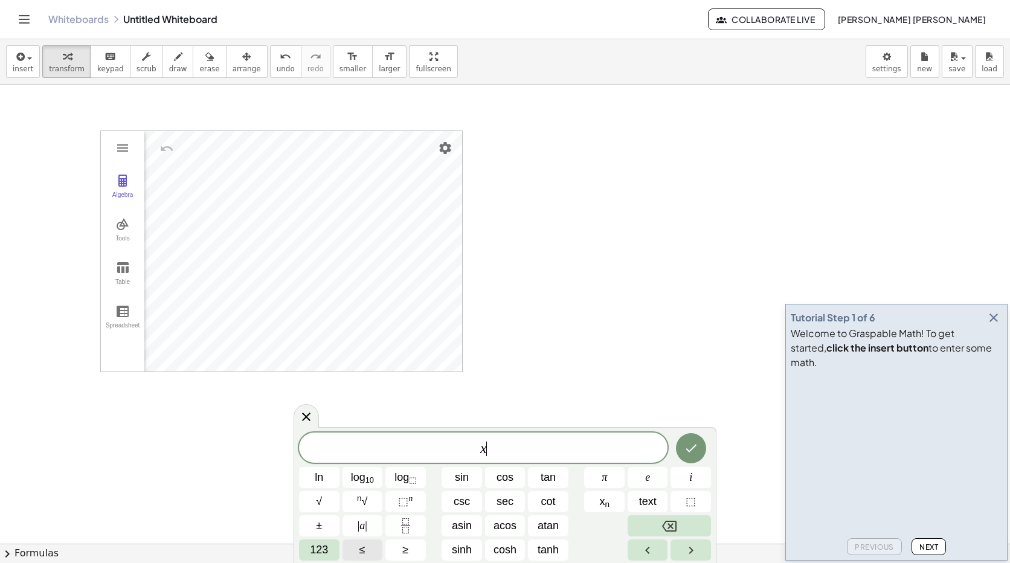
click at [365, 547] on span "≤" at bounding box center [362, 550] width 6 height 16
click at [306, 547] on button "123" at bounding box center [319, 549] width 40 height 21
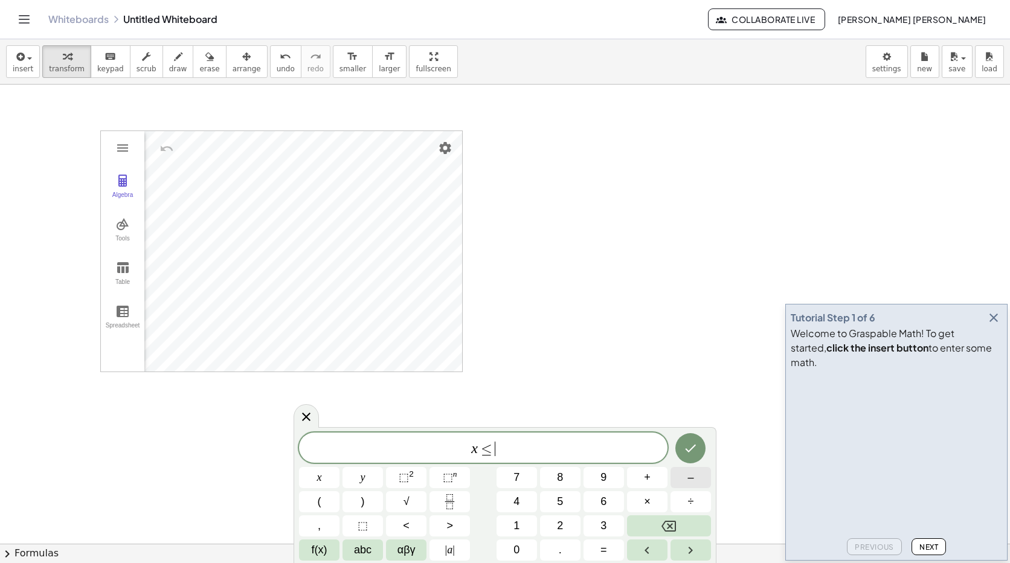
click at [680, 478] on button "–" at bounding box center [690, 477] width 40 height 21
click at [557, 499] on div "x ≤ − ​ x y ⬚ 2 ⬚ n 7 8 9 + – ( ) √ 4 5 6 × ÷ , ⬚ < > 1 2 3 f(x) abc αβγ | a | …" at bounding box center [505, 496] width 412 height 128
click at [518, 500] on span "4" at bounding box center [516, 501] width 6 height 16
click at [689, 443] on icon "Done" at bounding box center [690, 448] width 14 height 14
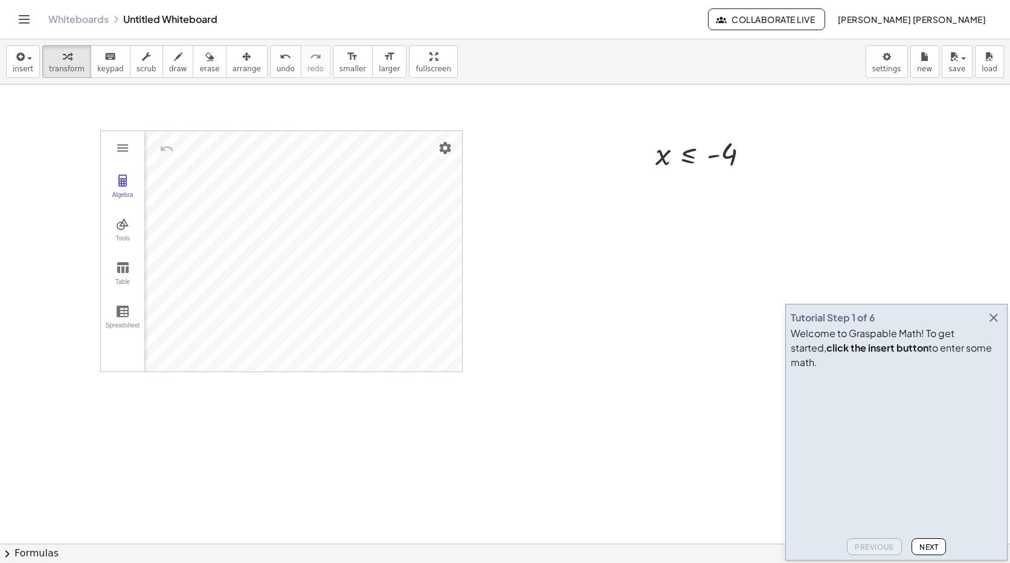
drag, startPoint x: 226, startPoint y: 69, endPoint x: 454, endPoint y: 107, distance: 231.3
click at [341, 102] on div "insert select one: Math Expression Function Text Youtube Video Graphing Geometr…" at bounding box center [505, 301] width 1010 height 524
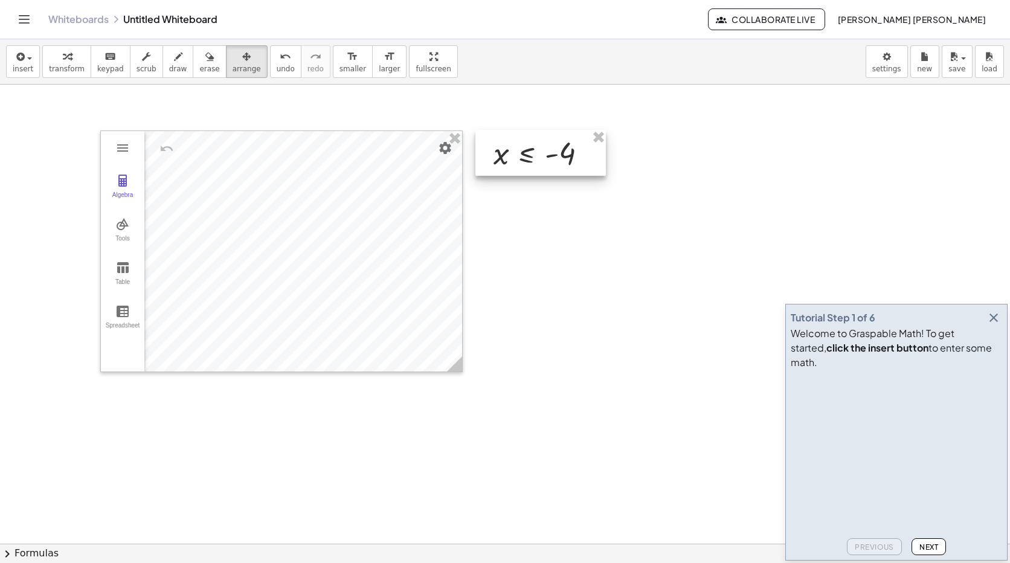
drag, startPoint x: 660, startPoint y: 155, endPoint x: 486, endPoint y: 153, distance: 173.3
click at [489, 155] on div at bounding box center [540, 153] width 130 height 46
drag, startPoint x: 31, startPoint y: 59, endPoint x: 155, endPoint y: 105, distance: 132.3
click at [35, 61] on button "insert" at bounding box center [23, 61] width 34 height 33
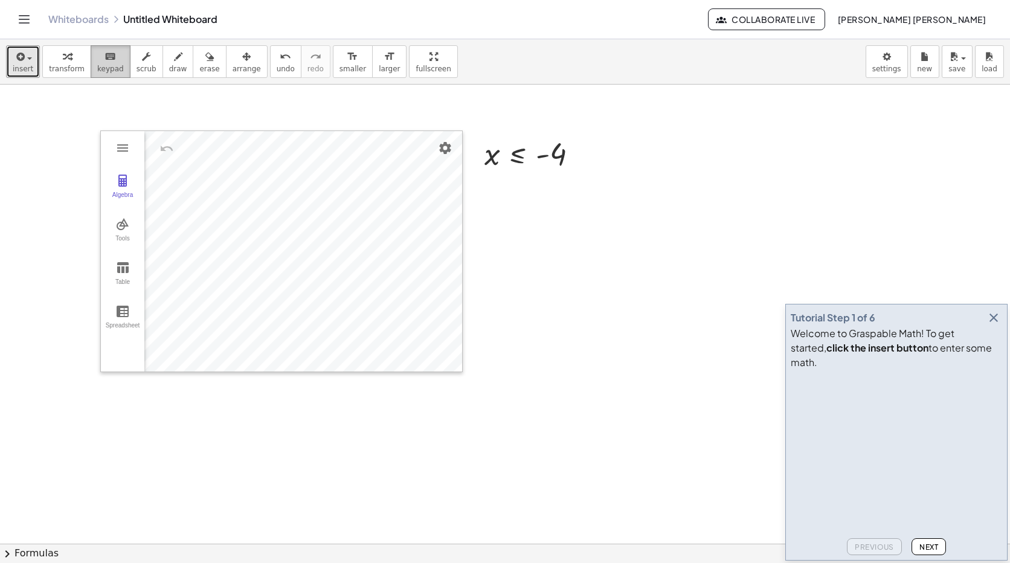
click at [104, 53] on icon "keyboard" at bounding box center [109, 57] width 11 height 14
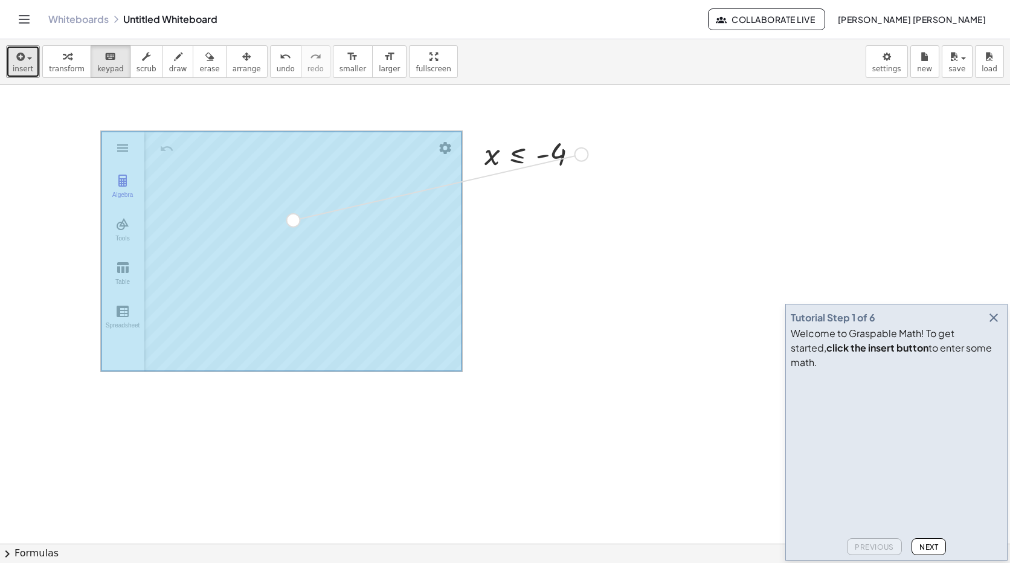
drag, startPoint x: 584, startPoint y: 152, endPoint x: 292, endPoint y: 219, distance: 299.5
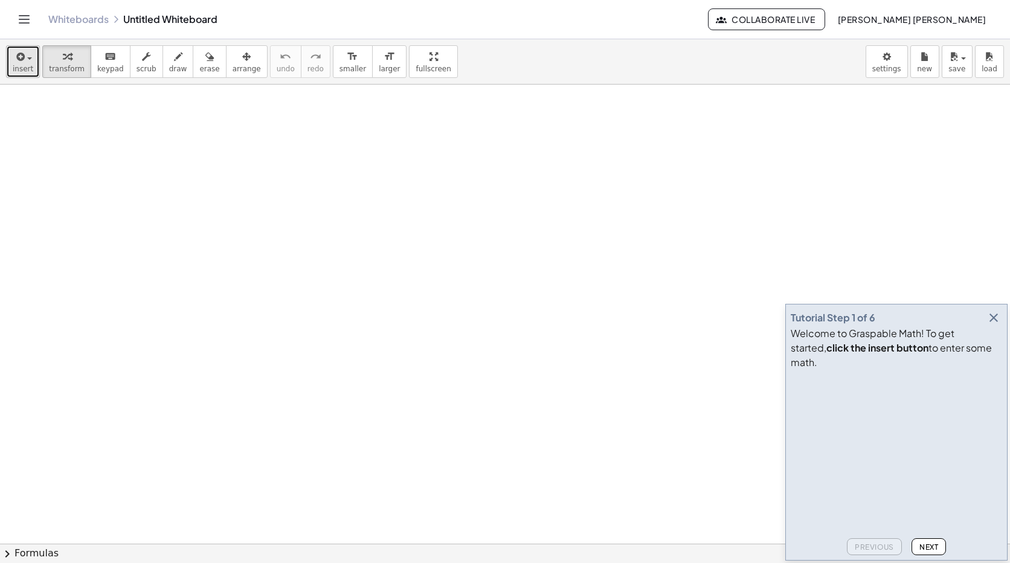
click at [25, 54] on span "button" at bounding box center [26, 58] width 2 height 8
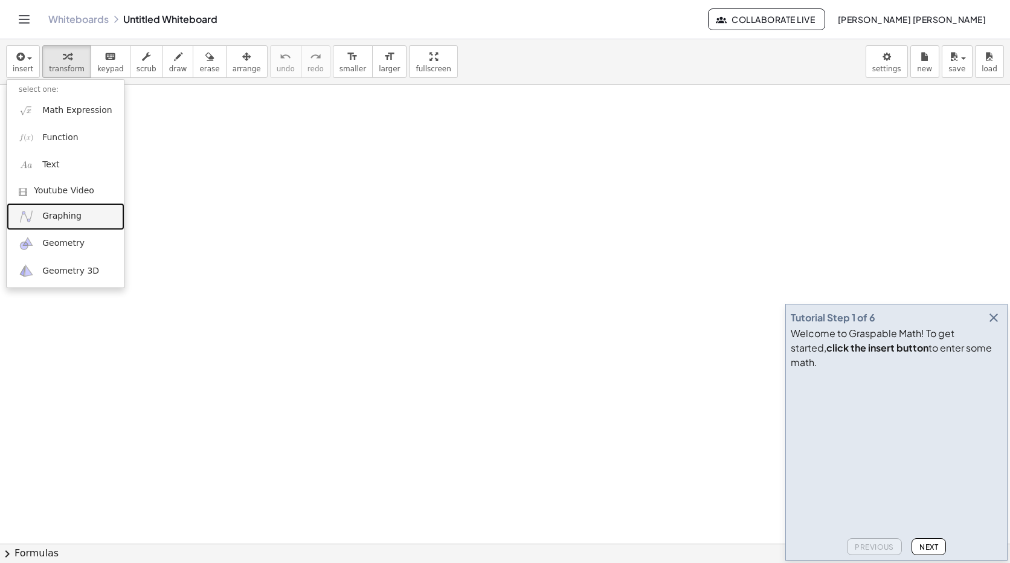
drag, startPoint x: 88, startPoint y: 219, endPoint x: 84, endPoint y: 214, distance: 6.9
click at [88, 218] on link "Graphing" at bounding box center [66, 216] width 118 height 27
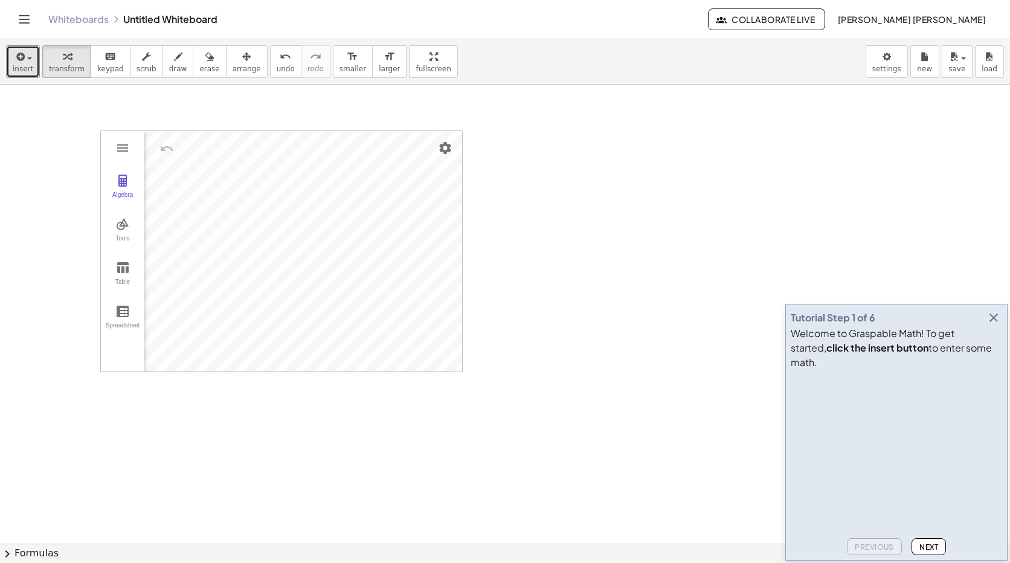
click at [39, 65] on div "insert select one: Math Expression Function Text Youtube Video Graphing Geometr…" at bounding box center [505, 61] width 1010 height 45
drag, startPoint x: 14, startPoint y: 54, endPoint x: 25, endPoint y: 79, distance: 26.5
click at [14, 55] on icon "button" at bounding box center [19, 57] width 11 height 14
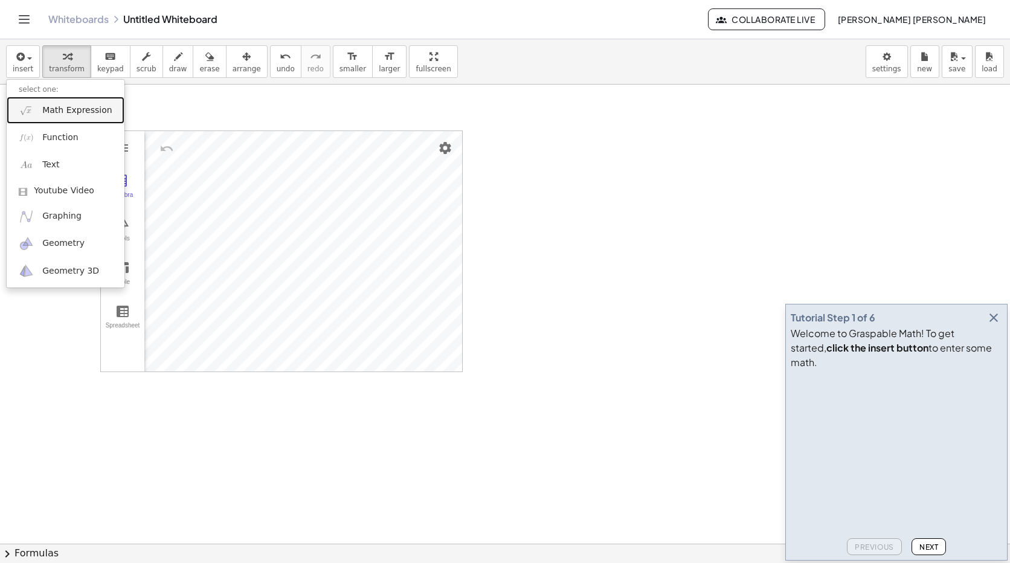
drag, startPoint x: 45, startPoint y: 113, endPoint x: 59, endPoint y: 118, distance: 14.4
click at [45, 112] on span "Math Expression" at bounding box center [76, 110] width 69 height 12
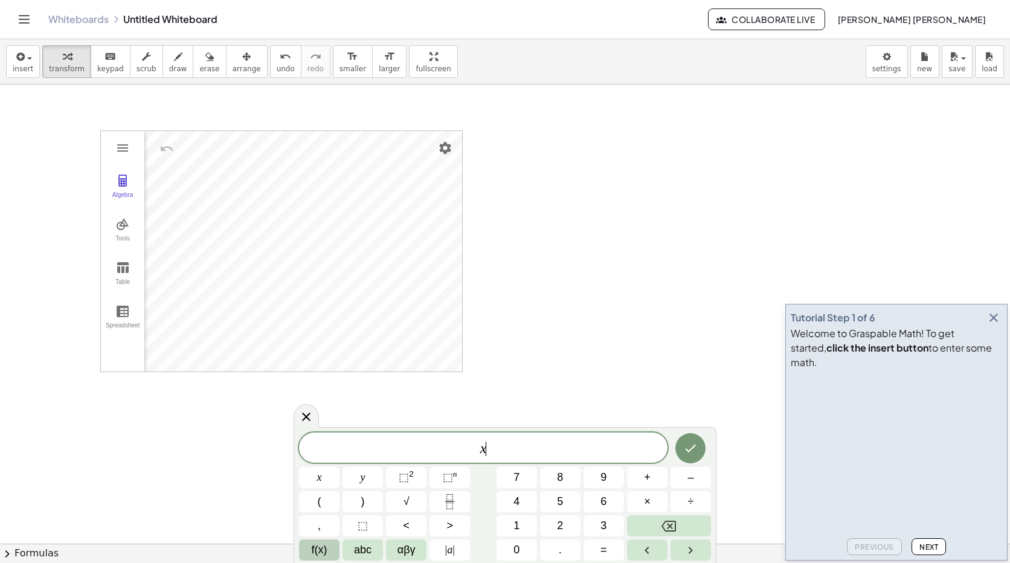
click at [326, 544] on span "f(x)" at bounding box center [320, 550] width 16 height 16
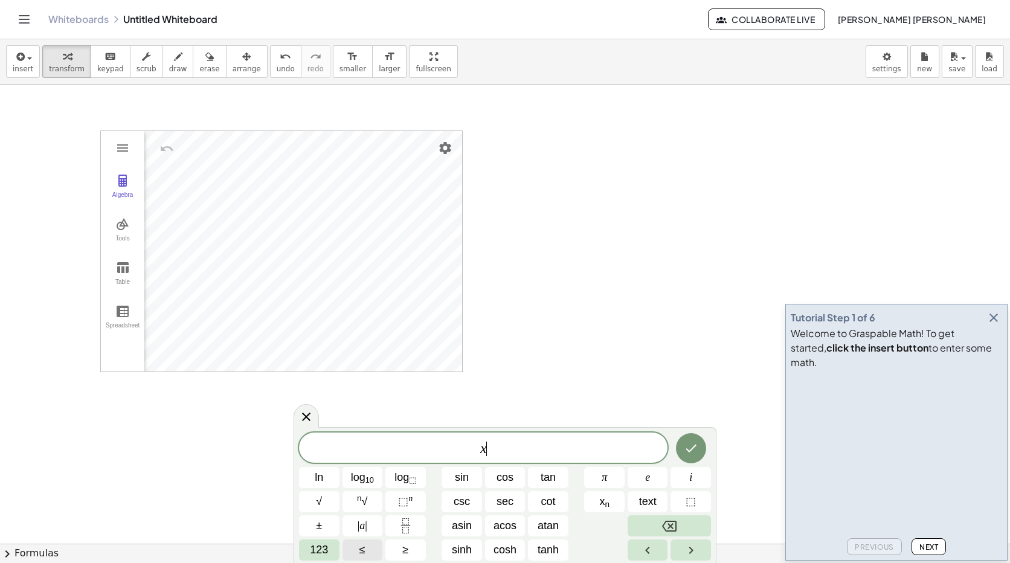
click at [301, 557] on div "x ​ ln log 10 log ⬚ sin cos tan π e i √ n √ ⬚ n csc sec cot x n text ⬚ ± | a | …" at bounding box center [505, 496] width 412 height 128
click at [309, 557] on button "123" at bounding box center [319, 549] width 40 height 21
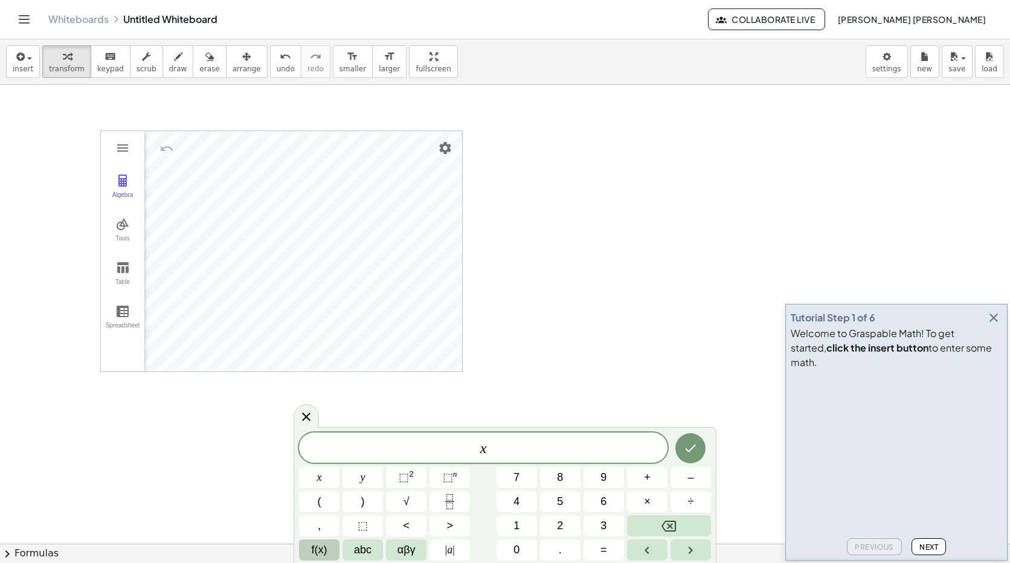
click at [315, 554] on span "f(x)" at bounding box center [320, 550] width 16 height 16
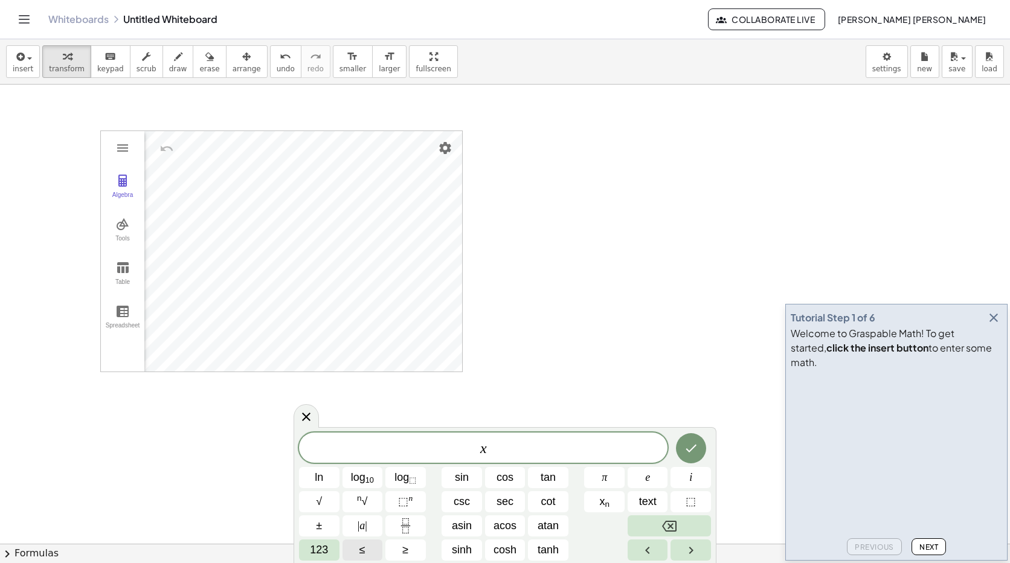
click at [367, 550] on button "≤" at bounding box center [362, 549] width 40 height 21
click at [320, 554] on span "123" at bounding box center [319, 550] width 18 height 16
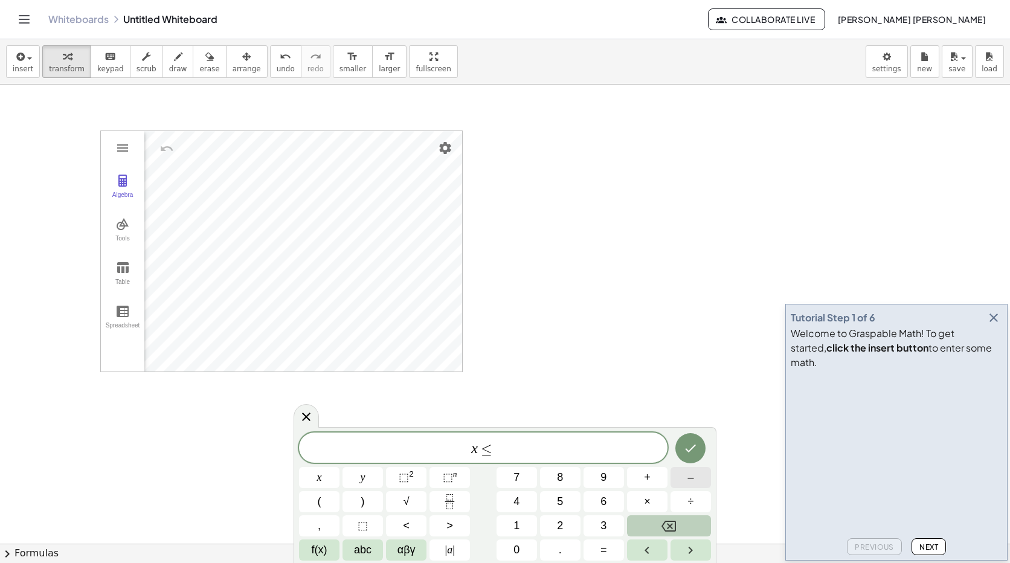
click at [691, 475] on button "–" at bounding box center [690, 477] width 40 height 21
click at [606, 499] on span "6" at bounding box center [603, 501] width 6 height 16
click at [702, 447] on button "Done" at bounding box center [690, 448] width 30 height 30
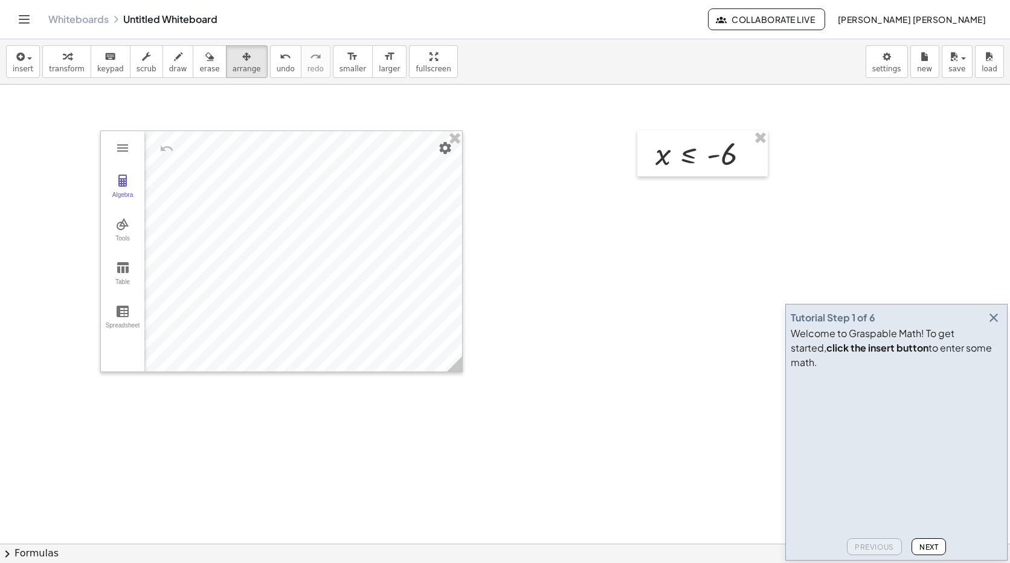
drag, startPoint x: 222, startPoint y: 64, endPoint x: 570, endPoint y: 132, distance: 354.5
click at [241, 72] on button "arrange" at bounding box center [247, 61] width 42 height 33
drag, startPoint x: 663, startPoint y: 155, endPoint x: 476, endPoint y: 147, distance: 186.8
click at [495, 156] on div at bounding box center [539, 155] width 130 height 46
drag, startPoint x: 60, startPoint y: 72, endPoint x: 0, endPoint y: 62, distance: 61.3
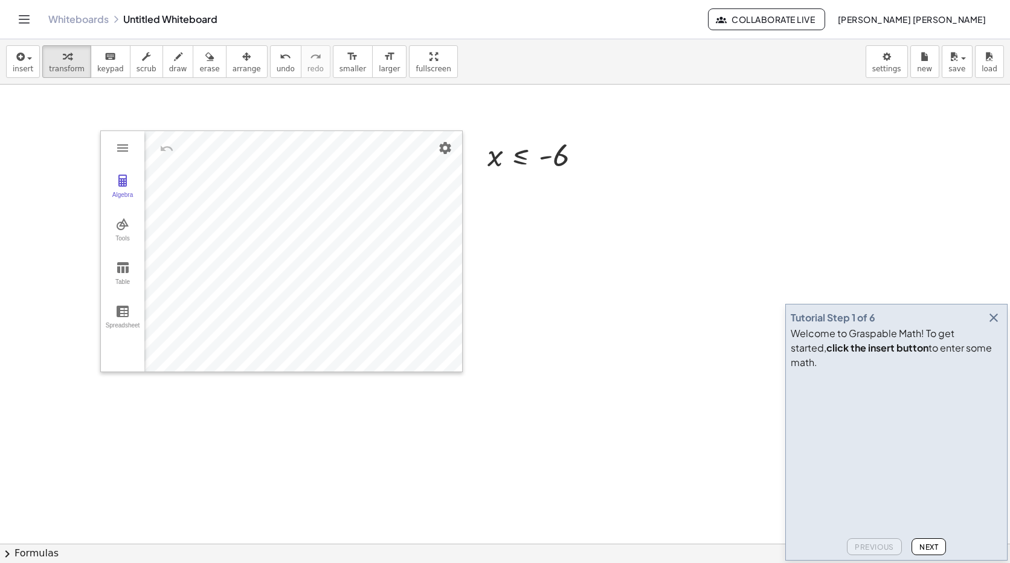
click at [44, 72] on button "transform" at bounding box center [66, 61] width 49 height 33
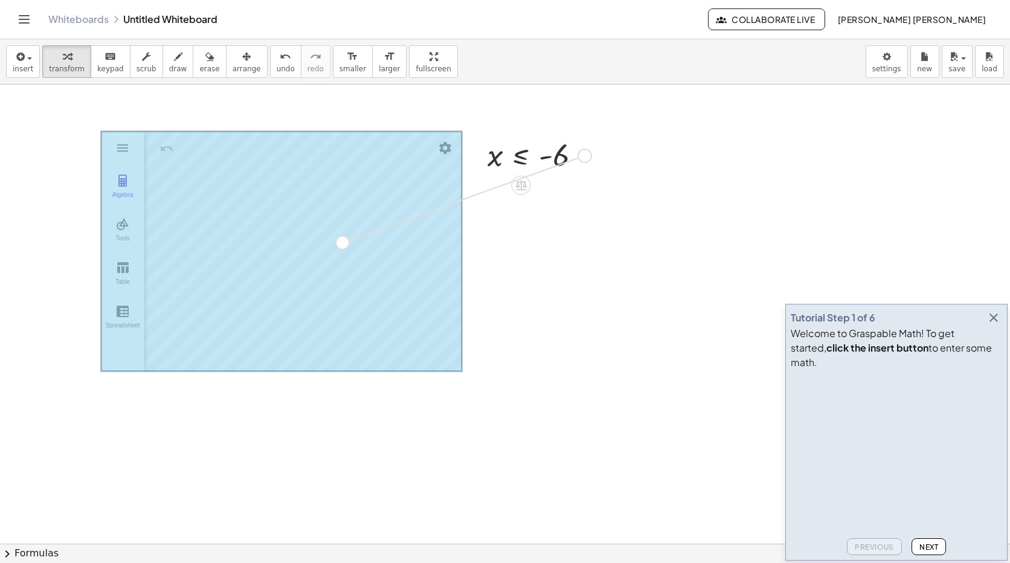
drag, startPoint x: 585, startPoint y: 155, endPoint x: 316, endPoint y: 247, distance: 284.0
